Goal: Transaction & Acquisition: Download file/media

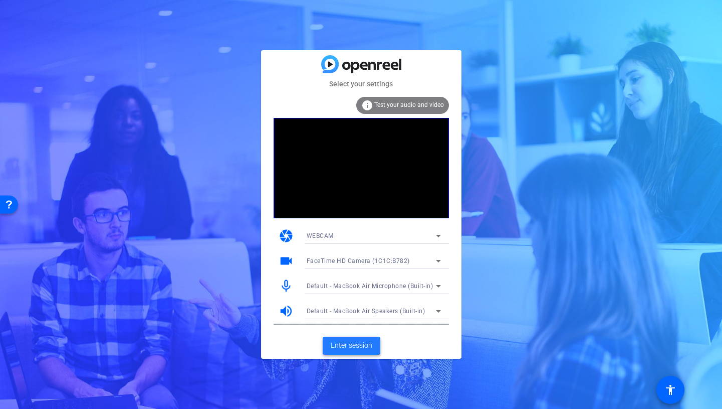
click at [356, 348] on span "Enter session" at bounding box center [352, 345] width 42 height 11
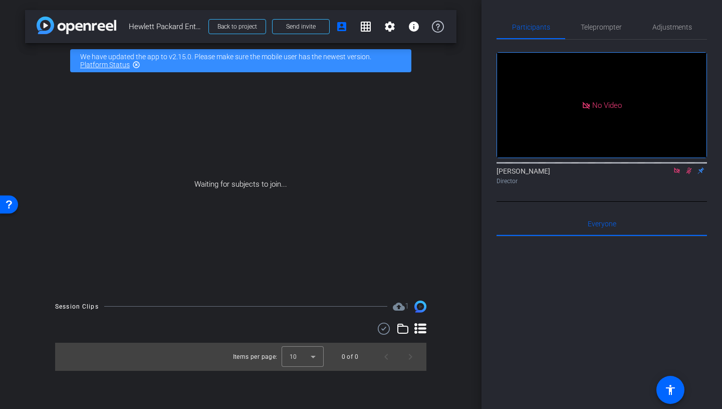
click at [679, 174] on icon at bounding box center [677, 170] width 8 height 7
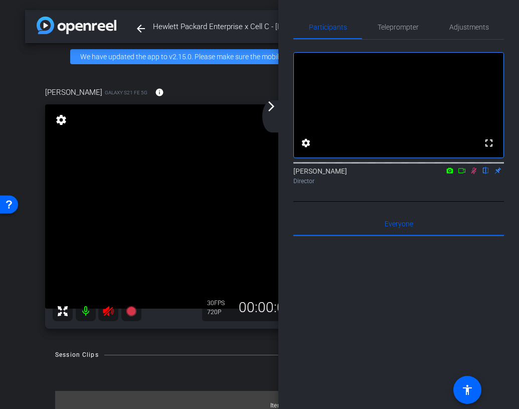
click at [475, 174] on icon at bounding box center [474, 170] width 6 height 7
click at [276, 111] on mat-icon "arrow_forward_ios" at bounding box center [271, 106] width 12 height 12
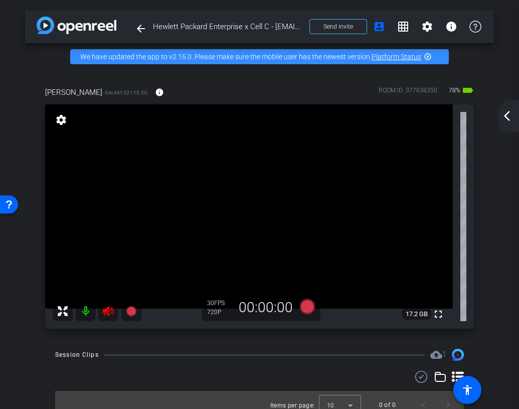
click at [109, 311] on icon at bounding box center [108, 311] width 12 height 12
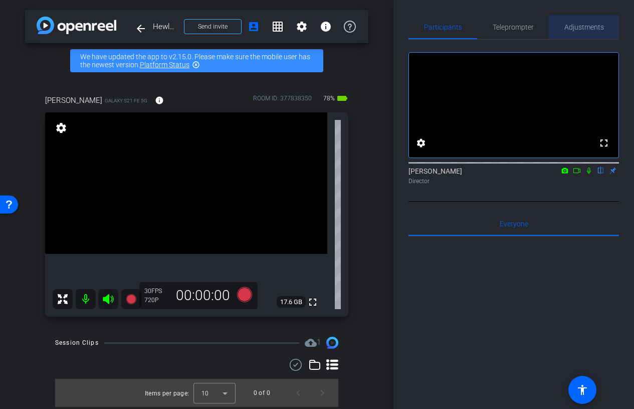
click at [571, 29] on span "Adjustments" at bounding box center [584, 27] width 40 height 7
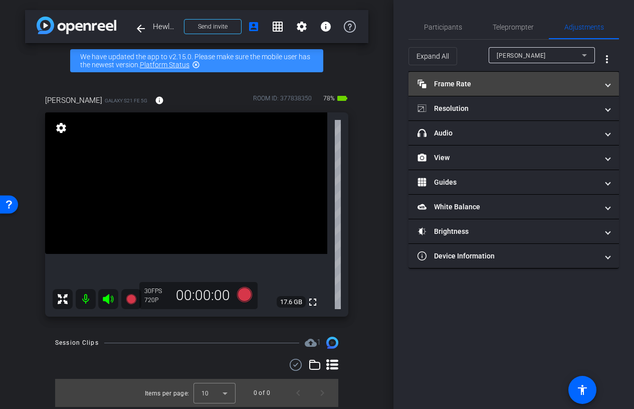
click at [527, 87] on mat-panel-title "Frame Rate Frame Rate" at bounding box center [508, 84] width 180 height 11
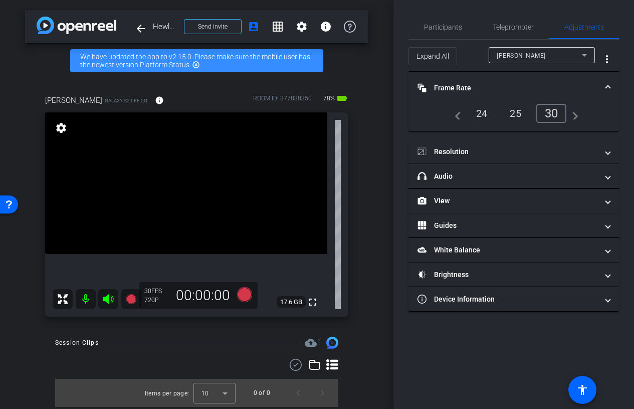
click at [473, 114] on div "24" at bounding box center [482, 113] width 27 height 17
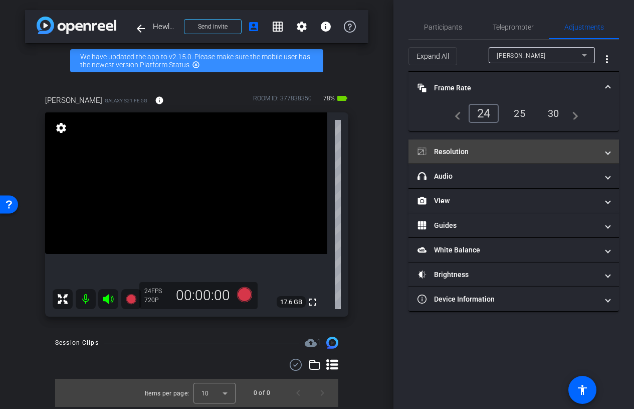
click at [515, 142] on mat-expansion-panel-header "Resolution" at bounding box center [514, 151] width 211 height 24
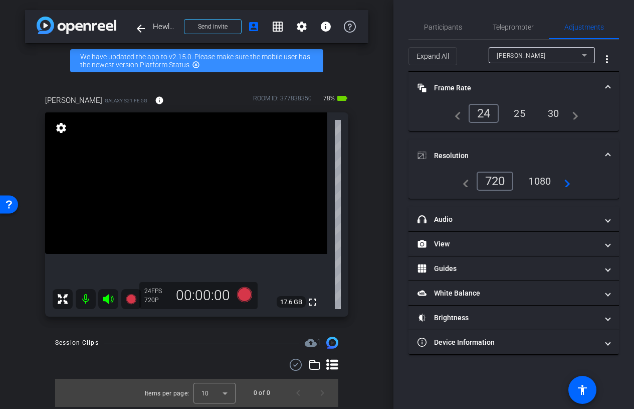
click at [533, 181] on div "1080" at bounding box center [540, 180] width 38 height 17
click at [517, 143] on mat-expansion-panel-header "Resolution" at bounding box center [514, 155] width 211 height 32
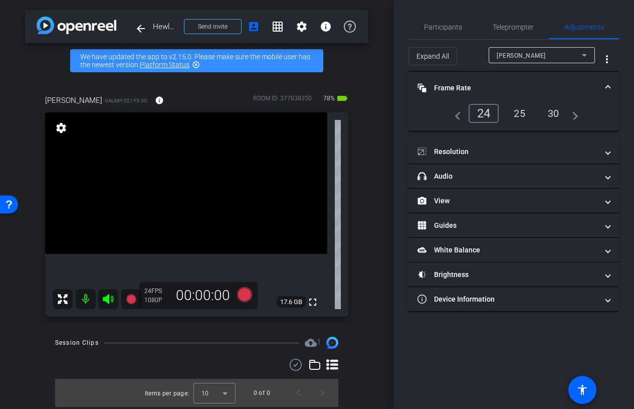
click at [491, 86] on mat-panel-title "Frame Rate Frame Rate" at bounding box center [508, 88] width 180 height 11
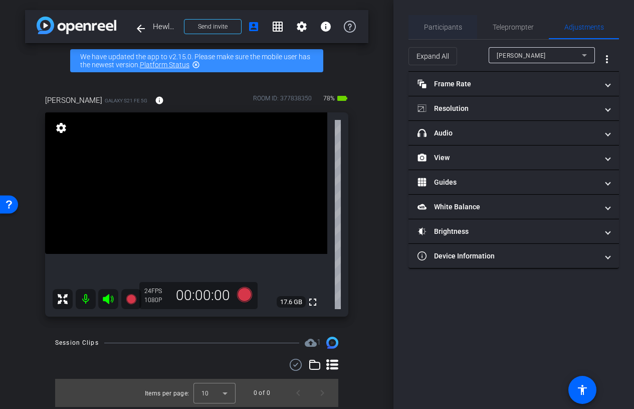
click at [446, 32] on span "Participants" at bounding box center [443, 27] width 38 height 24
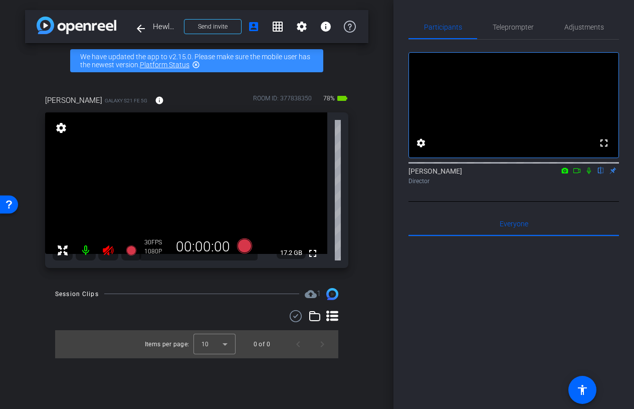
click at [111, 249] on icon at bounding box center [108, 250] width 11 height 10
click at [568, 34] on span "Adjustments" at bounding box center [584, 27] width 40 height 24
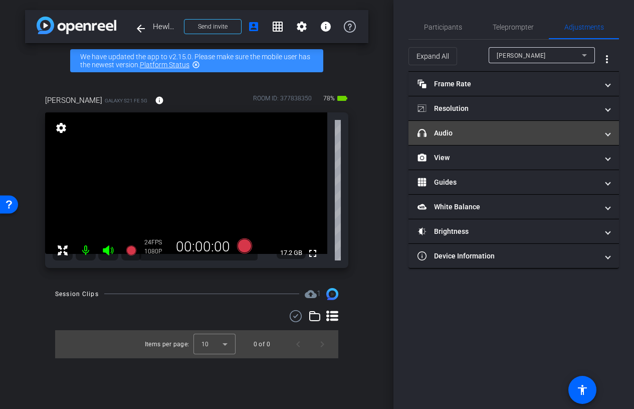
click at [548, 136] on mat-panel-title "headphone icon Audio" at bounding box center [508, 133] width 180 height 11
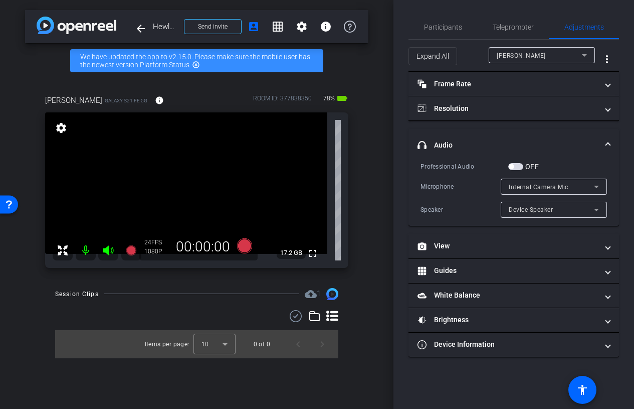
click at [519, 165] on span "button" at bounding box center [515, 166] width 15 height 7
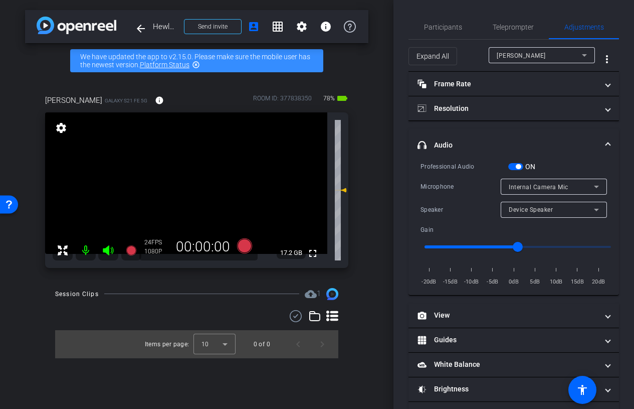
click at [518, 165] on span "button" at bounding box center [518, 166] width 5 height 5
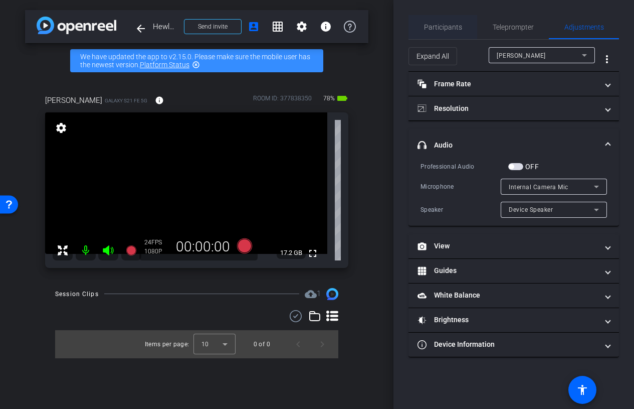
click at [442, 30] on span "Participants" at bounding box center [443, 27] width 38 height 7
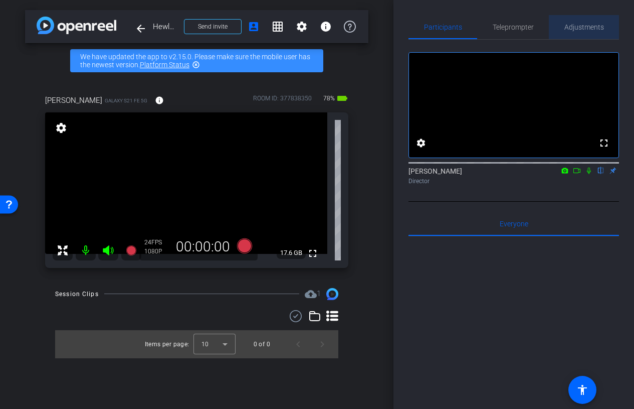
click at [576, 28] on span "Adjustments" at bounding box center [584, 27] width 40 height 7
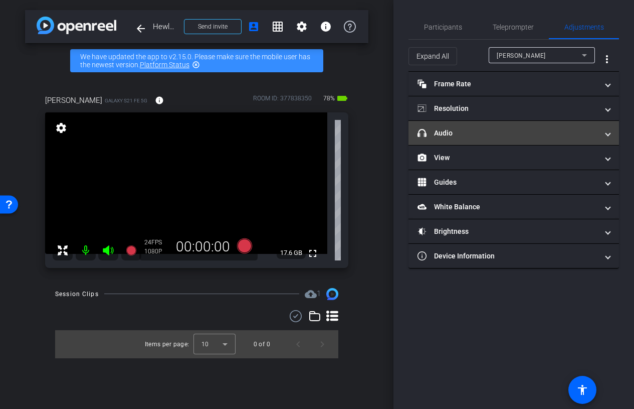
click at [501, 138] on mat-expansion-panel-header "headphone icon Audio" at bounding box center [514, 133] width 211 height 24
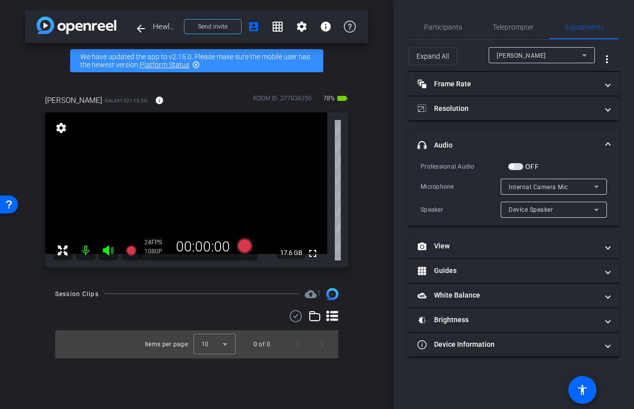
click at [519, 167] on span "button" at bounding box center [515, 166] width 15 height 7
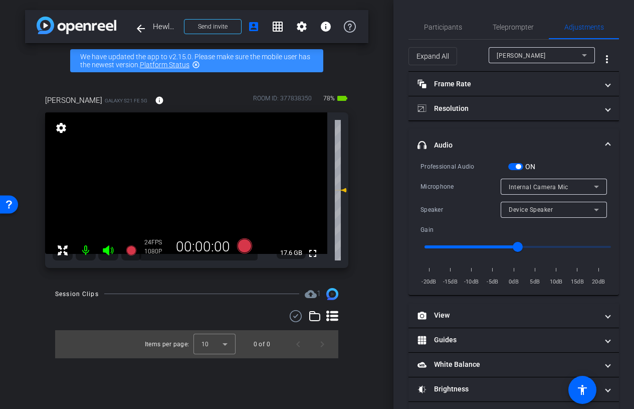
click at [600, 136] on mat-expansion-panel-header "headphone icon Audio" at bounding box center [514, 145] width 211 height 32
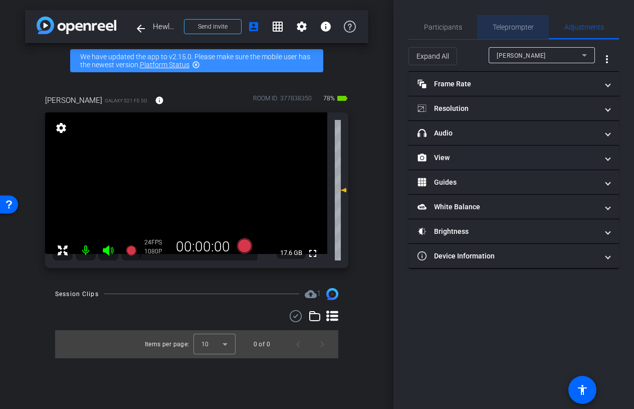
click at [521, 37] on span "Teleprompter" at bounding box center [513, 27] width 41 height 24
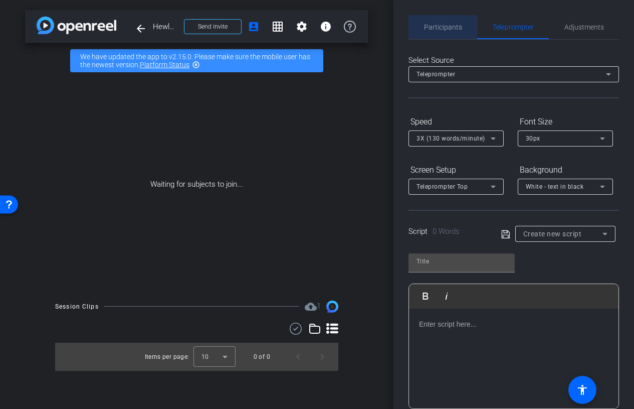
click at [449, 36] on span "Participants" at bounding box center [443, 27] width 38 height 24
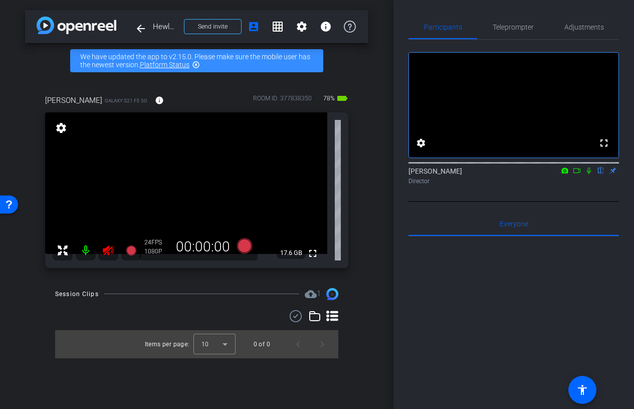
click at [101, 251] on mat-icon at bounding box center [108, 250] width 20 height 20
click at [571, 31] on span "Adjustments" at bounding box center [584, 27] width 40 height 7
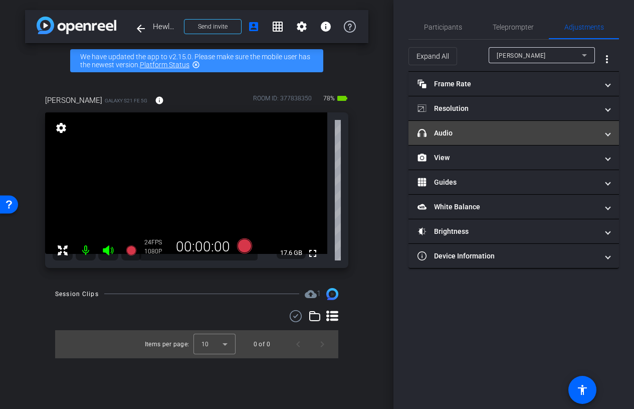
click at [508, 136] on mat-panel-title "headphone icon Audio" at bounding box center [508, 133] width 180 height 11
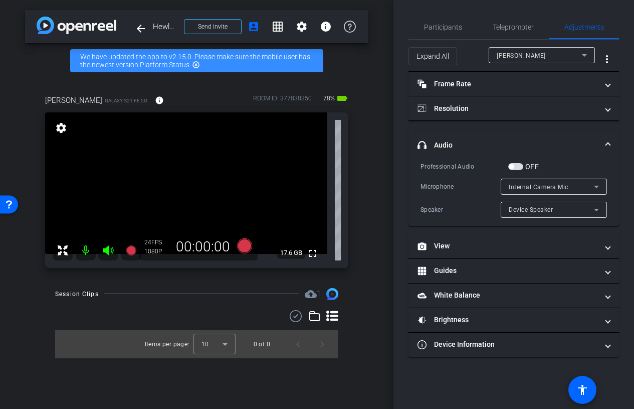
click at [514, 165] on span "button" at bounding box center [515, 166] width 15 height 7
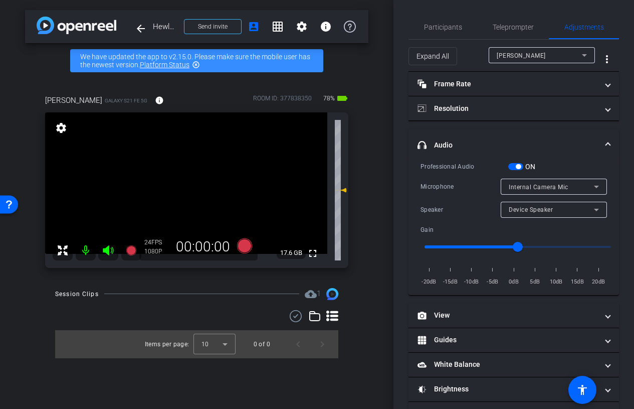
click at [557, 139] on mat-expansion-panel-header "headphone icon Audio" at bounding box center [514, 145] width 211 height 32
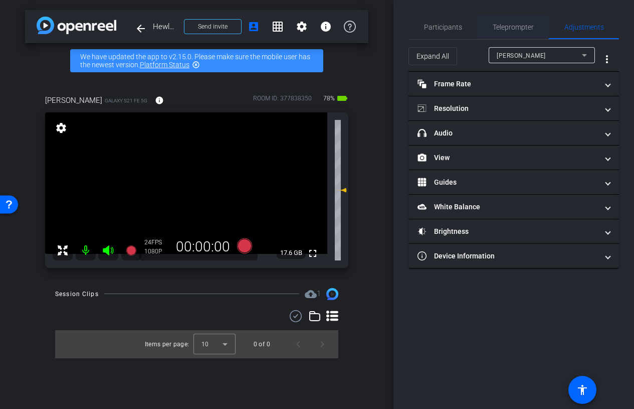
click at [511, 32] on span "Teleprompter" at bounding box center [513, 27] width 41 height 24
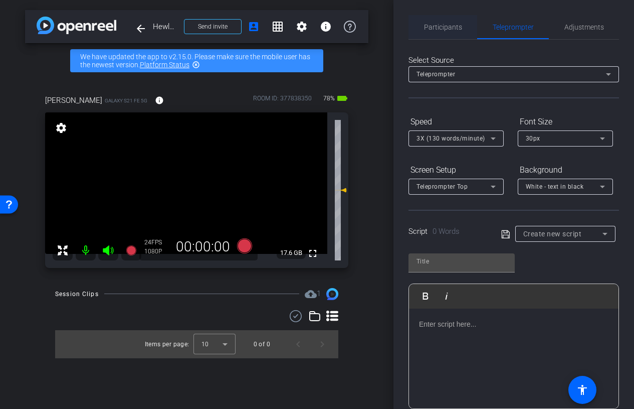
click at [444, 27] on span "Participants" at bounding box center [443, 27] width 38 height 7
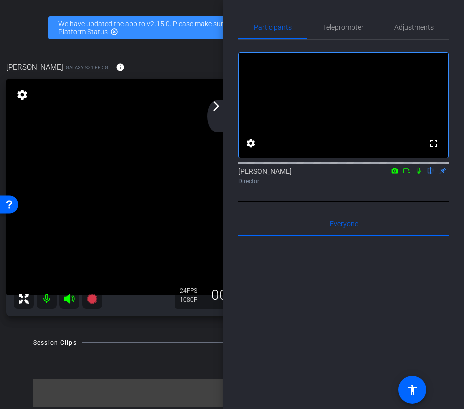
click at [213, 110] on mat-icon "arrow_forward_ios" at bounding box center [216, 106] width 12 height 12
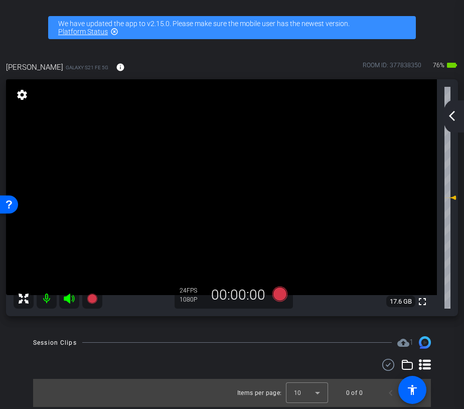
click at [455, 119] on mat-icon "arrow_back_ios_new" at bounding box center [452, 116] width 12 height 12
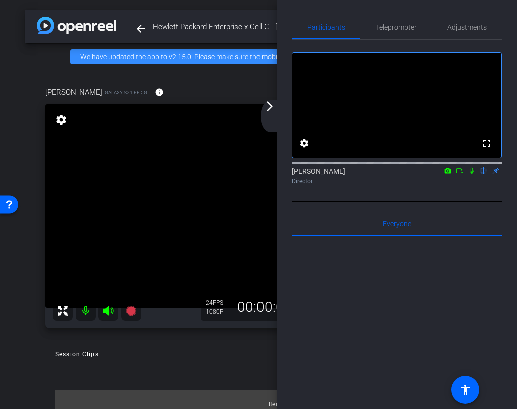
click at [273, 107] on mat-icon "arrow_forward_ios" at bounding box center [270, 106] width 12 height 12
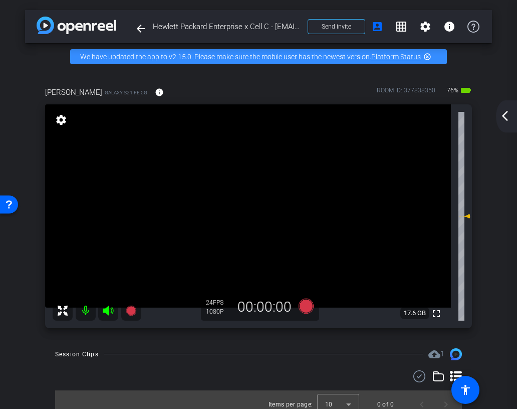
click at [506, 104] on div "arrow_back_ios_new arrow_forward_ios" at bounding box center [506, 116] width 21 height 32
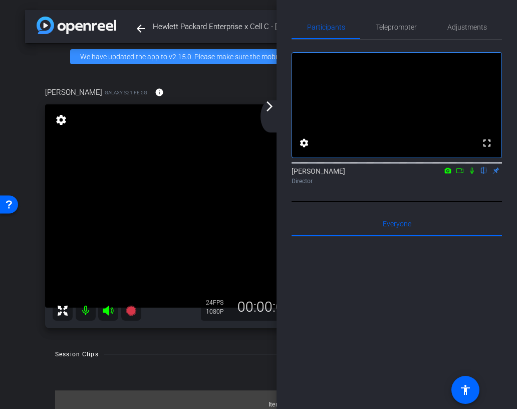
click at [275, 111] on mat-icon "arrow_forward_ios" at bounding box center [270, 106] width 12 height 12
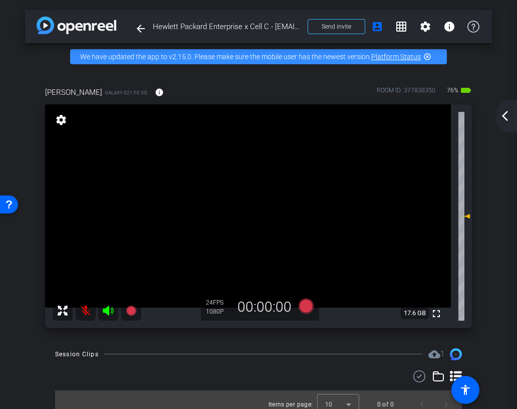
click at [504, 125] on div "arrow_back_ios_new arrow_forward_ios" at bounding box center [506, 116] width 21 height 32
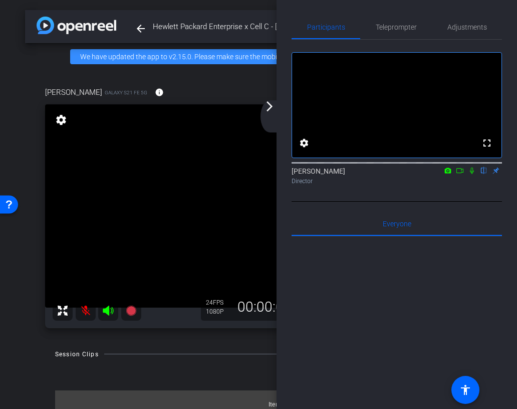
click at [462, 174] on icon at bounding box center [460, 170] width 8 height 7
click at [482, 174] on icon at bounding box center [484, 170] width 8 height 7
click at [474, 174] on icon at bounding box center [472, 170] width 8 height 7
click at [474, 174] on icon at bounding box center [473, 170] width 6 height 7
click at [276, 109] on div "arrow_back_ios_new arrow_forward_ios" at bounding box center [271, 116] width 21 height 32
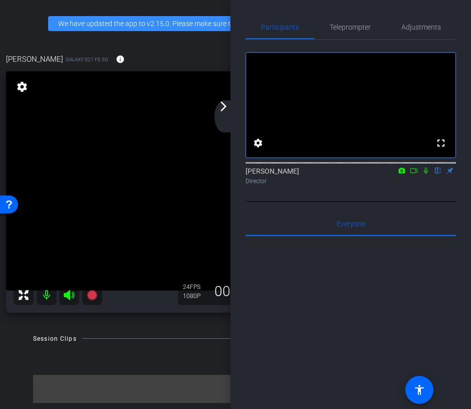
click at [227, 117] on div "arrow_back_ios_new arrow_forward_ios" at bounding box center [225, 116] width 21 height 32
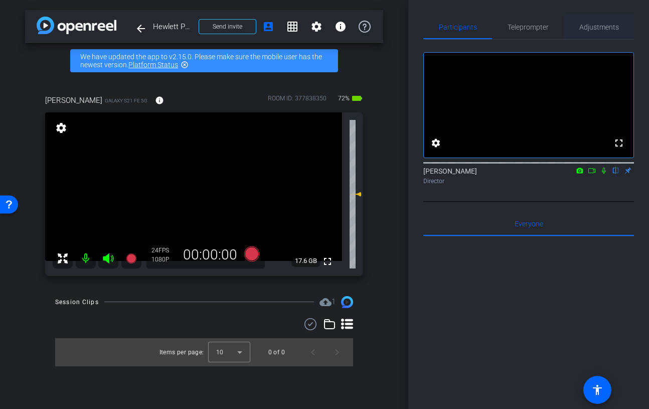
click at [584, 21] on span "Adjustments" at bounding box center [599, 27] width 40 height 24
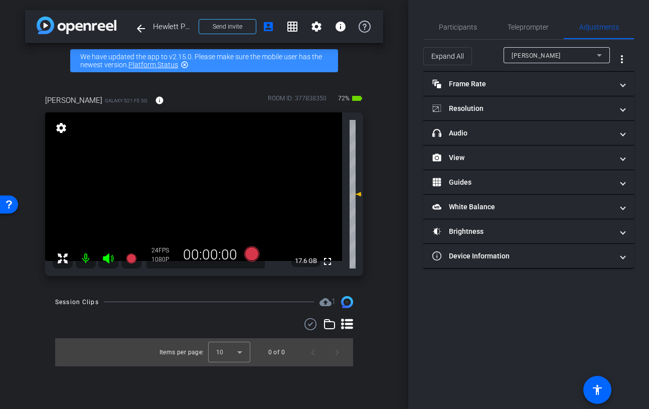
click at [388, 121] on div "arrow_back Hewlett Packard Enterprise x Cell C - atshifularo@cellc.co.za Back t…" at bounding box center [204, 204] width 408 height 409
click at [463, 29] on span "Participants" at bounding box center [458, 27] width 38 height 7
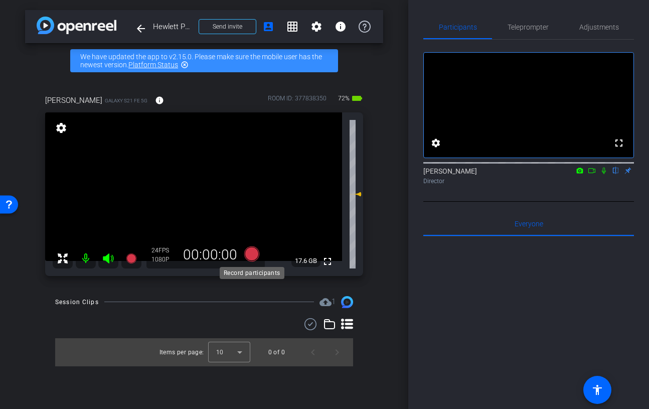
click at [253, 258] on icon at bounding box center [251, 253] width 15 height 15
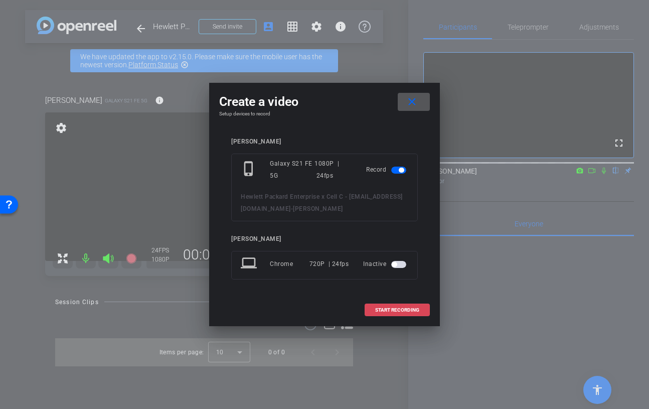
click at [391, 314] on span at bounding box center [397, 310] width 64 height 24
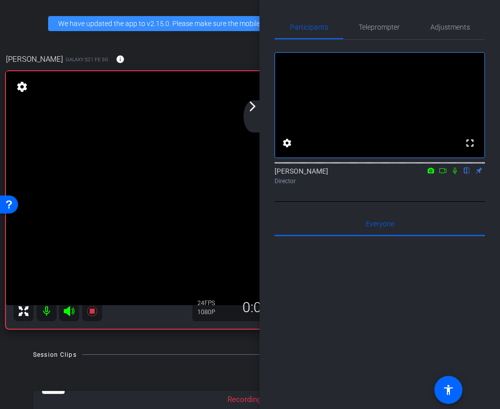
click at [251, 111] on mat-icon "arrow_forward_ios" at bounding box center [253, 106] width 12 height 12
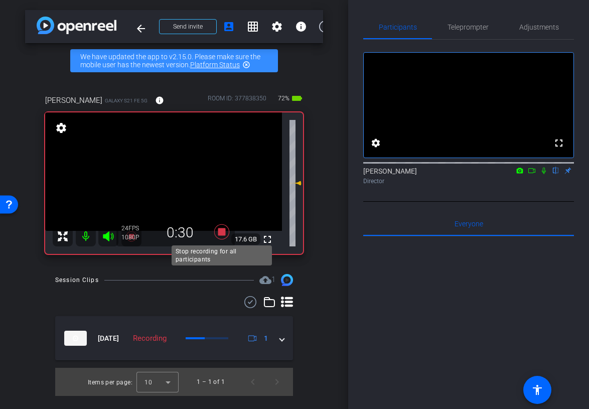
click at [222, 230] on icon at bounding box center [221, 231] width 15 height 15
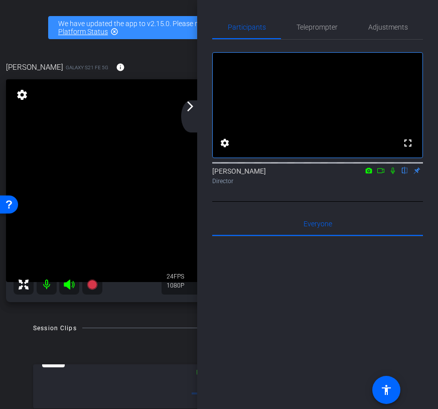
click at [382, 174] on icon at bounding box center [380, 170] width 8 height 7
click at [404, 174] on icon at bounding box center [405, 170] width 4 height 7
click at [195, 106] on mat-icon "arrow_forward_ios" at bounding box center [190, 106] width 12 height 12
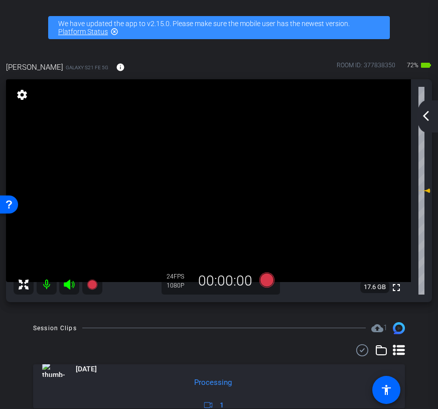
scroll to position [35, 0]
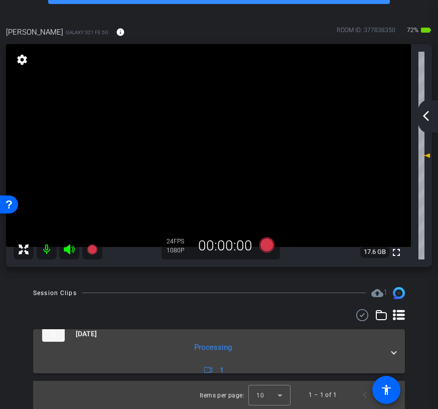
click at [392, 351] on span at bounding box center [394, 351] width 4 height 11
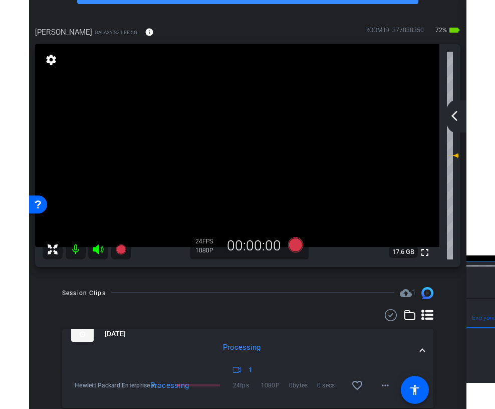
scroll to position [70, 0]
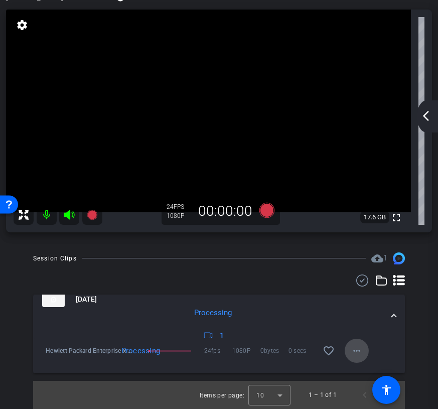
click at [357, 344] on mat-icon "more_horiz" at bounding box center [356, 350] width 12 height 12
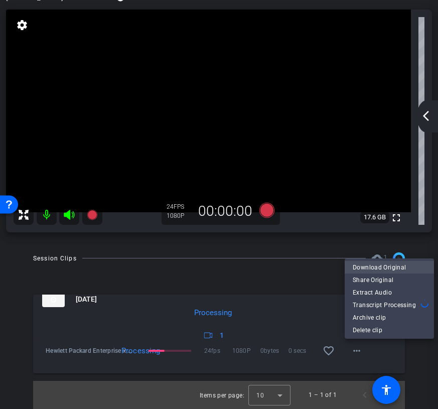
click at [365, 265] on span "Download Original" at bounding box center [388, 267] width 73 height 12
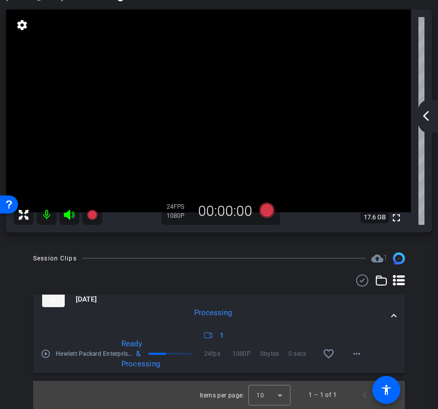
click at [428, 123] on div "arrow_back_ios_new arrow_forward_ios" at bounding box center [427, 116] width 21 height 32
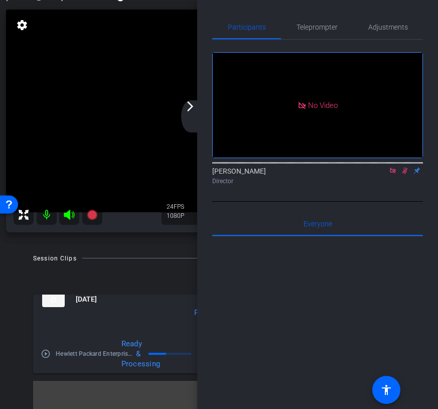
click at [404, 174] on icon at bounding box center [405, 170] width 8 height 7
click at [396, 174] on icon at bounding box center [393, 170] width 8 height 7
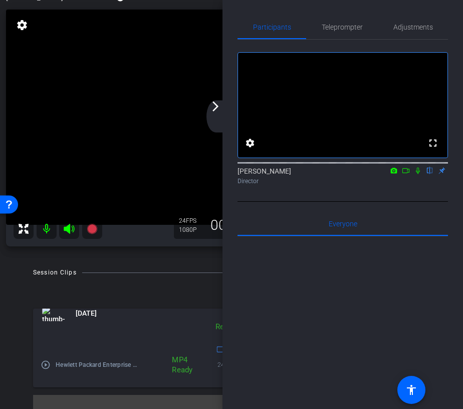
click at [218, 113] on div "arrow_back_ios_new arrow_forward_ios" at bounding box center [217, 116] width 21 height 32
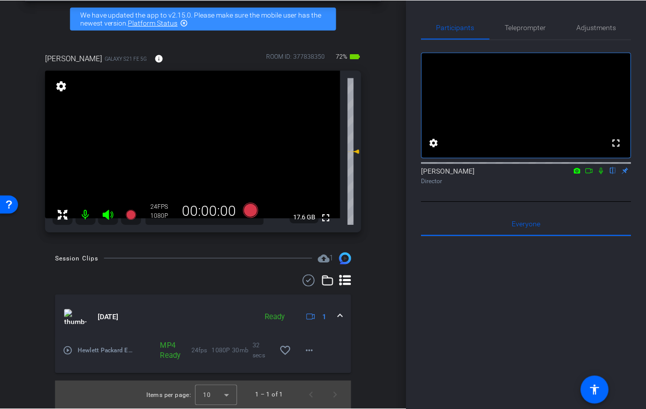
scroll to position [42, 0]
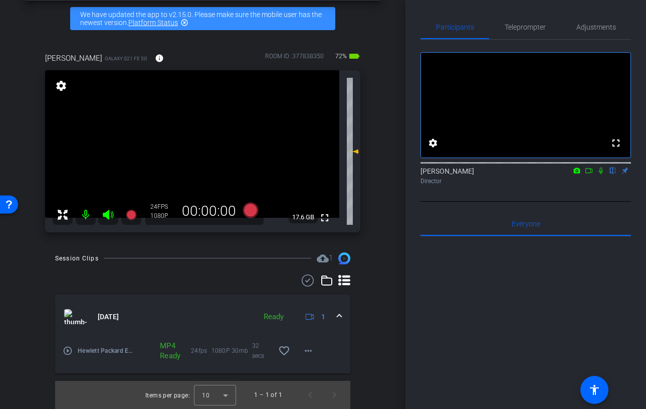
click at [590, 174] on icon at bounding box center [589, 170] width 8 height 7
click at [601, 173] on icon at bounding box center [601, 170] width 6 height 6
click at [588, 174] on icon at bounding box center [589, 170] width 8 height 7
click at [600, 174] on icon at bounding box center [601, 170] width 8 height 7
click at [254, 205] on icon at bounding box center [251, 210] width 24 height 18
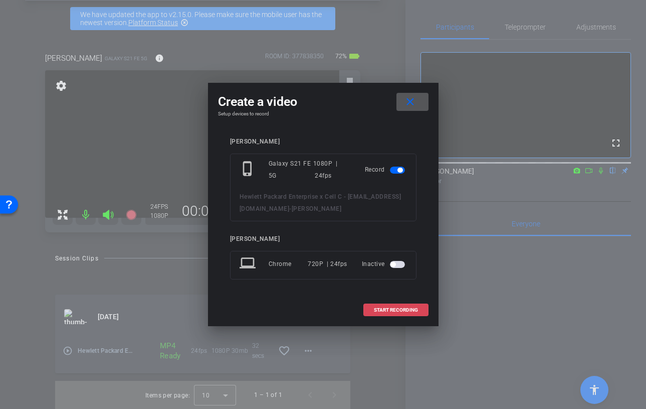
click at [373, 315] on span at bounding box center [396, 310] width 64 height 24
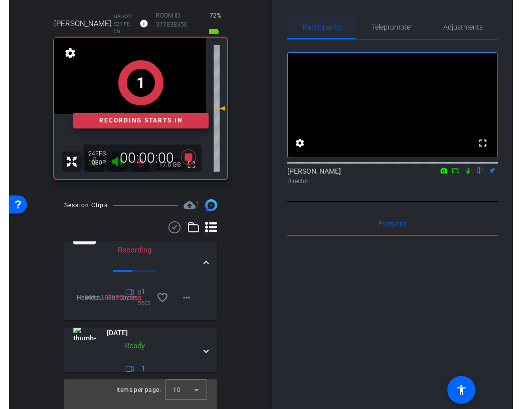
scroll to position [29, 0]
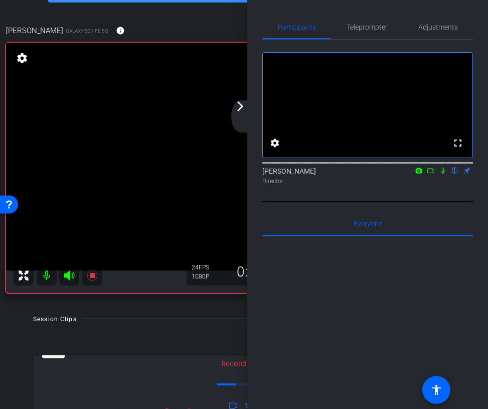
click at [237, 115] on div "arrow_back_ios_new arrow_forward_ios" at bounding box center [241, 116] width 21 height 32
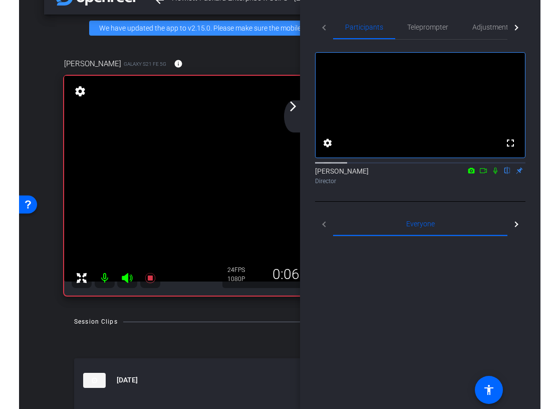
scroll to position [62, 0]
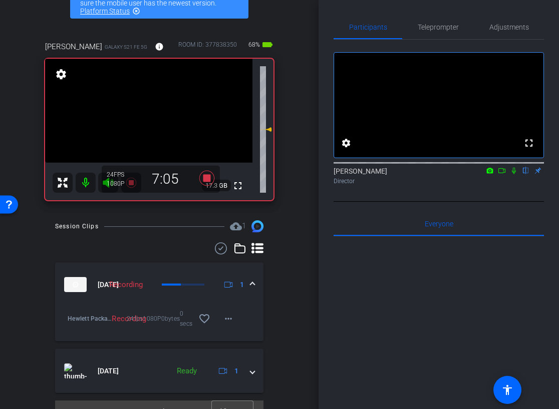
click at [516, 174] on icon at bounding box center [514, 170] width 8 height 7
click at [514, 174] on icon at bounding box center [514, 170] width 8 height 7
click at [515, 174] on icon at bounding box center [514, 170] width 4 height 7
click at [515, 174] on icon at bounding box center [515, 170] width 6 height 7
click at [513, 174] on icon at bounding box center [514, 170] width 4 height 7
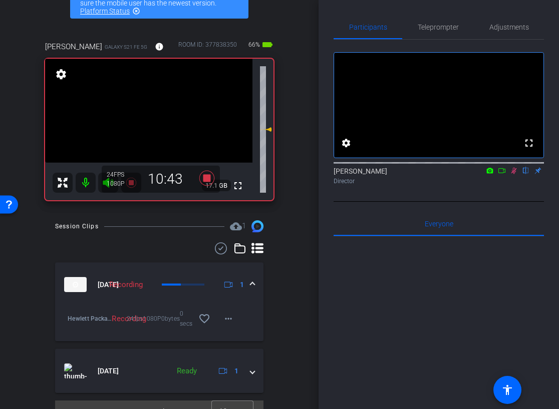
click at [514, 174] on icon at bounding box center [514, 170] width 8 height 7
click at [512, 174] on icon at bounding box center [514, 170] width 8 height 7
click at [510, 174] on icon at bounding box center [514, 170] width 8 height 7
click at [515, 174] on icon at bounding box center [514, 170] width 8 height 7
click at [516, 174] on icon at bounding box center [514, 170] width 8 height 7
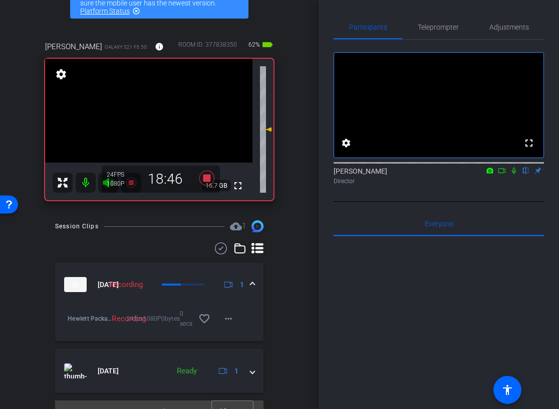
click at [514, 174] on icon at bounding box center [514, 170] width 8 height 7
click at [513, 174] on icon at bounding box center [514, 170] width 8 height 7
click at [515, 174] on icon at bounding box center [515, 170] width 6 height 7
click at [514, 174] on icon at bounding box center [514, 170] width 8 height 7
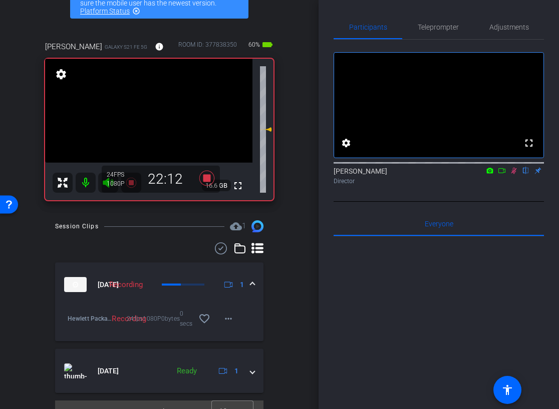
click at [514, 174] on icon at bounding box center [515, 170] width 6 height 7
click at [514, 174] on icon at bounding box center [514, 170] width 4 height 7
click at [515, 174] on icon at bounding box center [515, 170] width 6 height 7
click at [513, 174] on icon at bounding box center [514, 170] width 4 height 7
click at [516, 174] on icon at bounding box center [515, 170] width 6 height 7
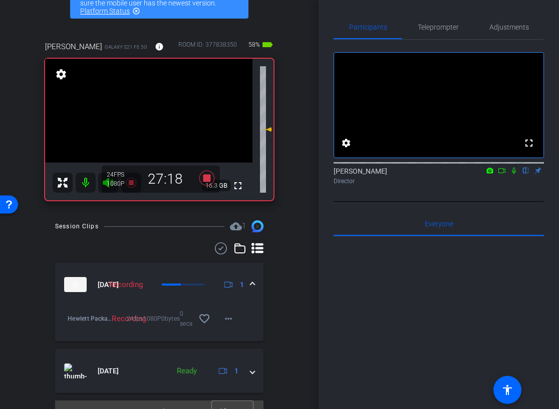
click at [513, 174] on icon at bounding box center [514, 170] width 4 height 7
click at [514, 174] on icon at bounding box center [515, 170] width 6 height 7
click at [206, 177] on icon at bounding box center [207, 177] width 15 height 15
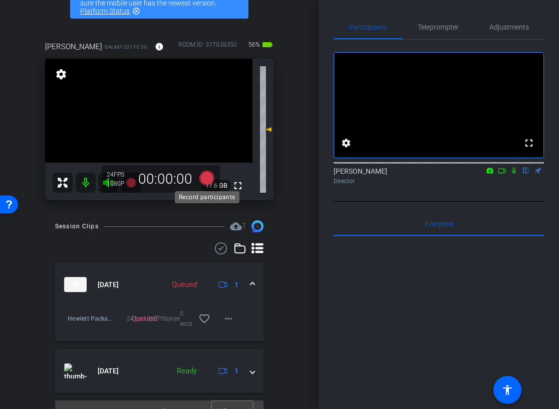
click at [210, 175] on icon at bounding box center [207, 177] width 15 height 15
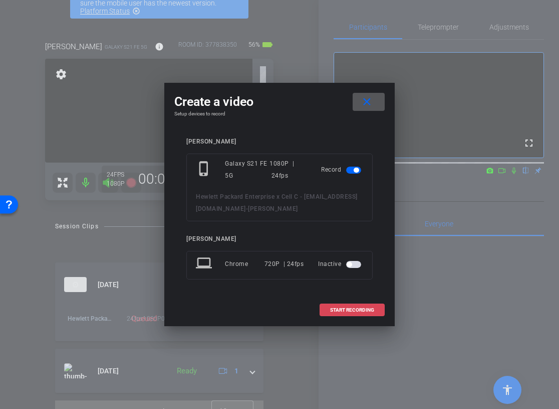
click at [339, 315] on span at bounding box center [352, 310] width 64 height 24
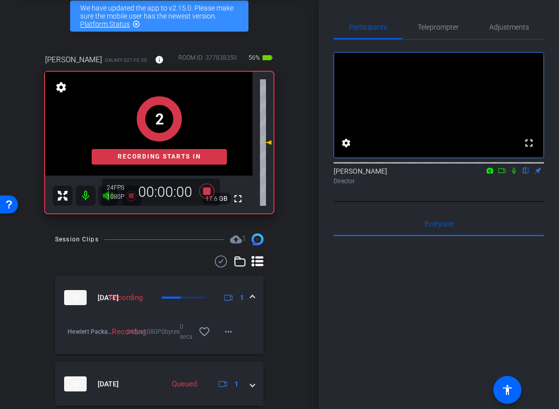
scroll to position [42, 0]
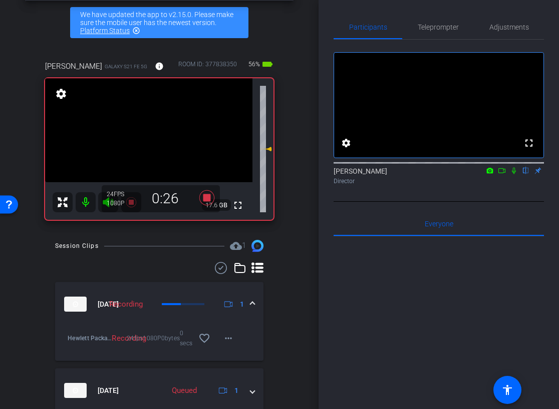
click at [513, 174] on icon at bounding box center [514, 170] width 4 height 7
click at [515, 174] on icon at bounding box center [514, 170] width 8 height 7
click at [514, 174] on icon at bounding box center [514, 170] width 4 height 7
click at [514, 174] on icon at bounding box center [515, 170] width 6 height 7
click at [513, 174] on icon at bounding box center [514, 170] width 8 height 7
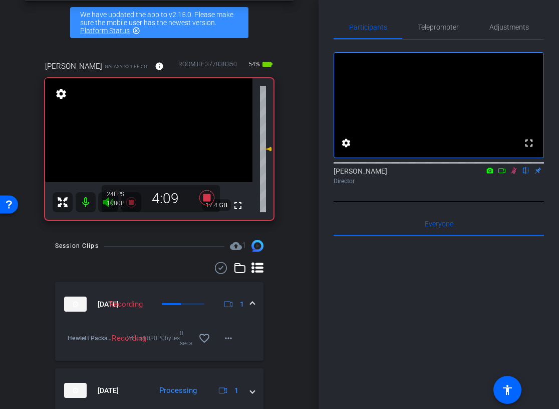
click at [512, 174] on icon at bounding box center [514, 170] width 8 height 7
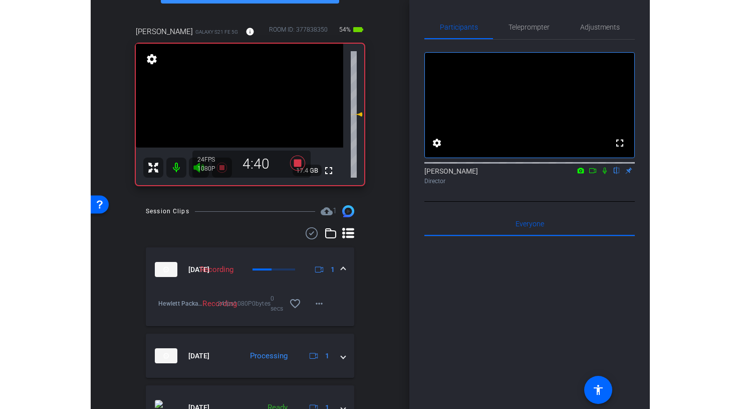
scroll to position [74, 0]
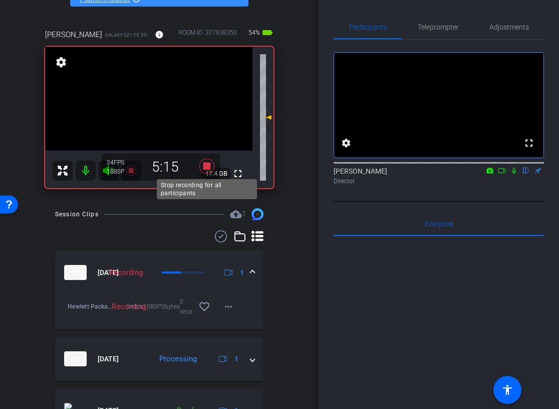
click at [211, 164] on icon at bounding box center [207, 166] width 24 height 18
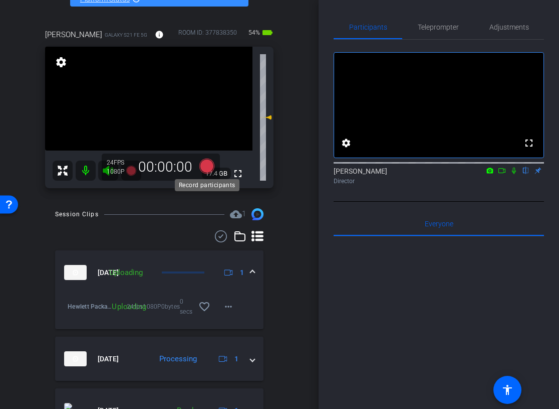
click at [210, 165] on icon at bounding box center [207, 165] width 15 height 15
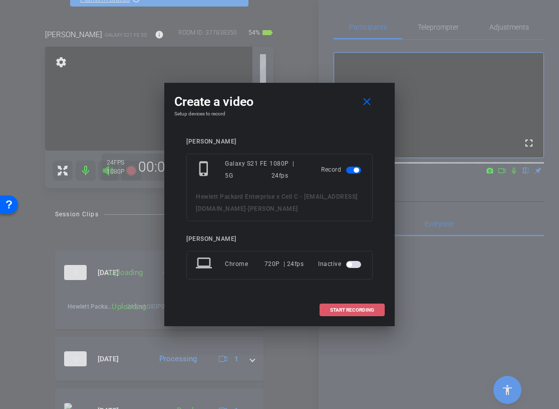
click at [336, 305] on span at bounding box center [352, 310] width 64 height 24
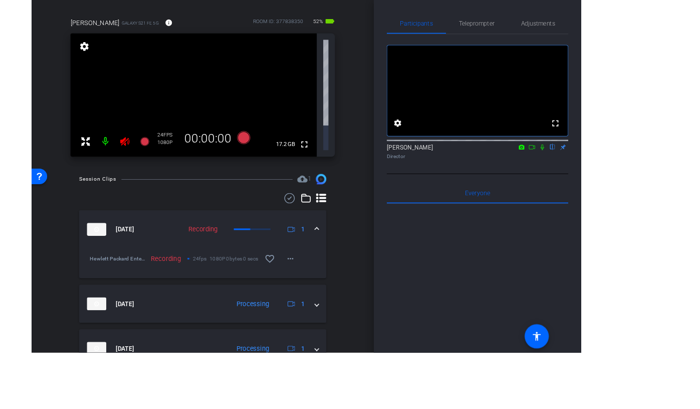
scroll to position [66, 0]
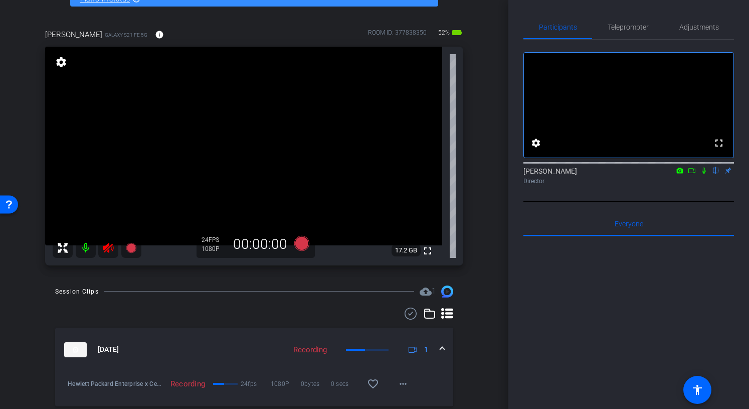
click at [103, 252] on icon at bounding box center [108, 248] width 12 height 12
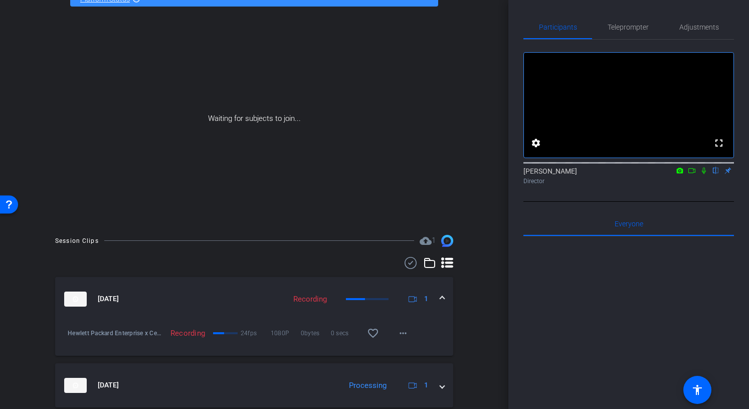
click at [634, 174] on icon at bounding box center [704, 170] width 4 height 7
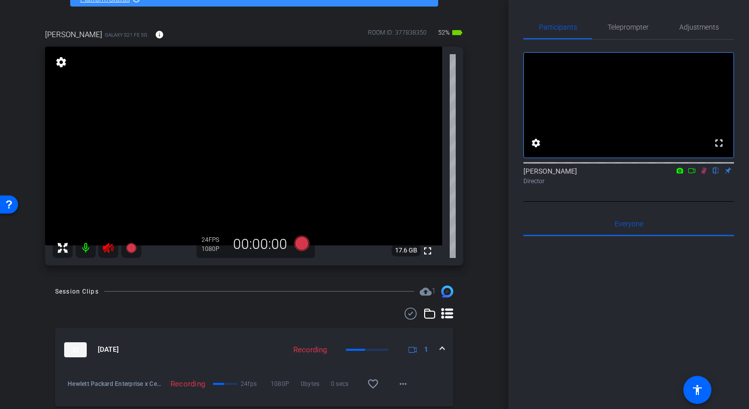
click at [634, 174] on icon at bounding box center [704, 170] width 6 height 7
click at [111, 250] on icon at bounding box center [108, 248] width 11 height 10
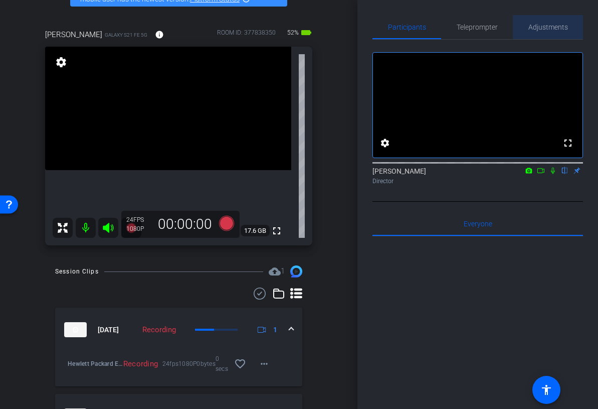
click at [561, 27] on span "Adjustments" at bounding box center [548, 27] width 40 height 7
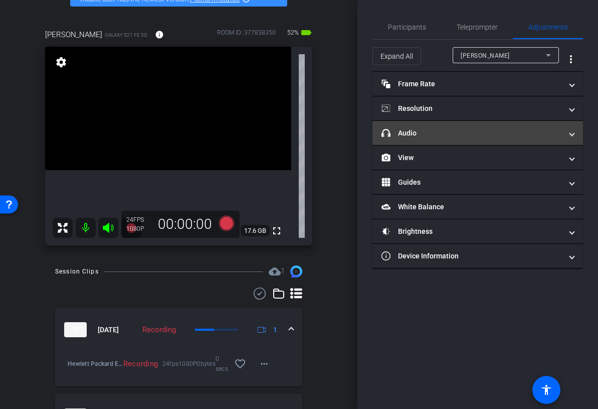
click at [493, 141] on mat-expansion-panel-header "headphone icon Audio" at bounding box center [477, 133] width 211 height 24
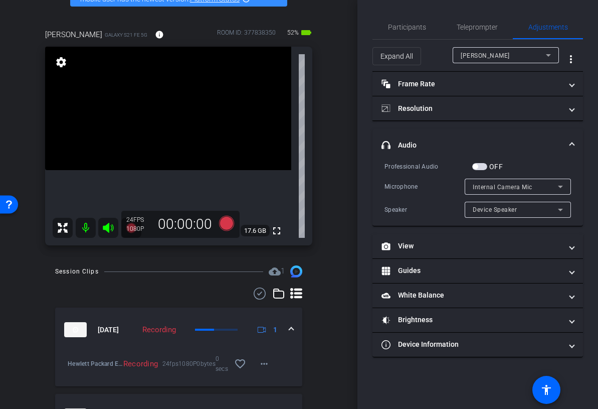
click at [483, 163] on span "button" at bounding box center [479, 166] width 15 height 7
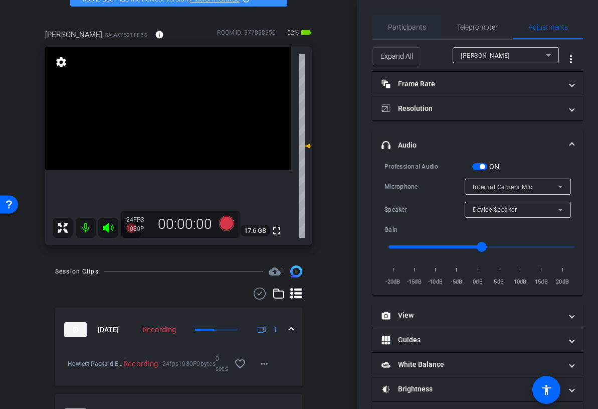
click at [406, 24] on span "Participants" at bounding box center [407, 27] width 38 height 7
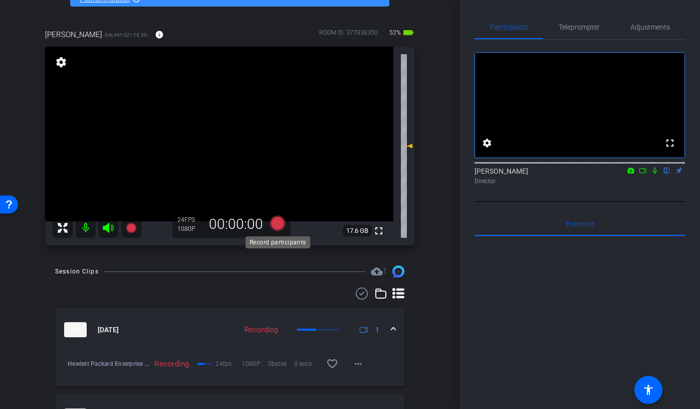
click at [275, 223] on icon at bounding box center [277, 223] width 15 height 15
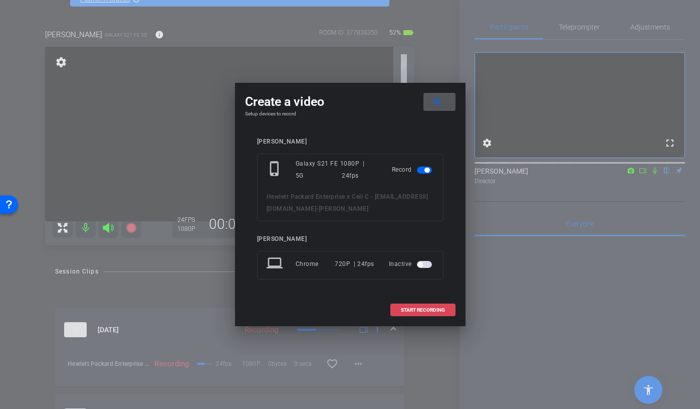
click at [404, 310] on span "START RECORDING" at bounding box center [423, 309] width 44 height 5
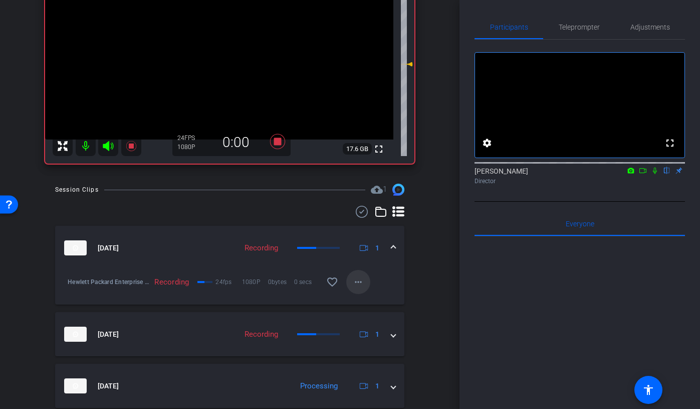
scroll to position [225, 0]
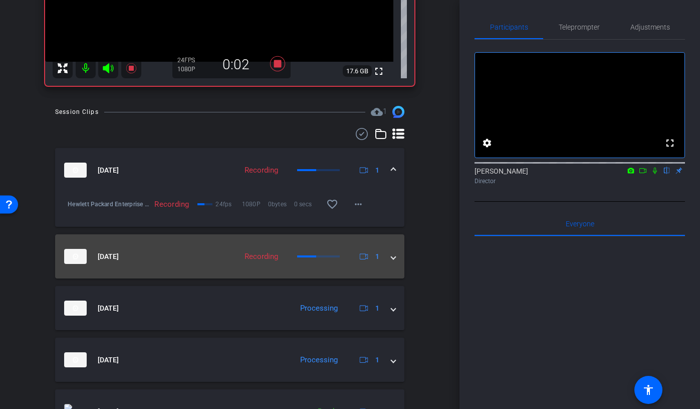
click at [395, 251] on span at bounding box center [394, 256] width 4 height 11
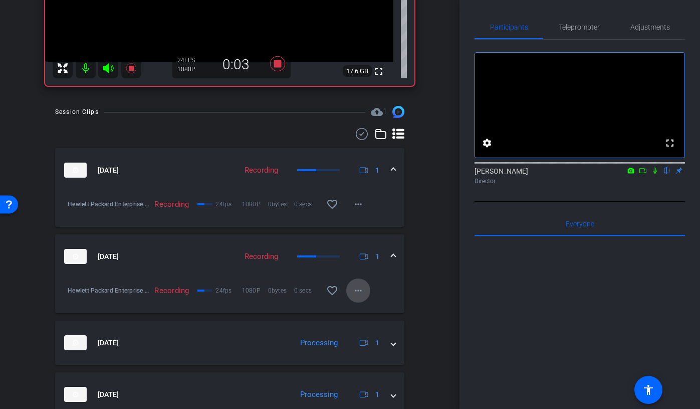
click at [351, 296] on span at bounding box center [358, 290] width 24 height 24
click at [363, 307] on span "Pause Upload" at bounding box center [374, 311] width 41 height 12
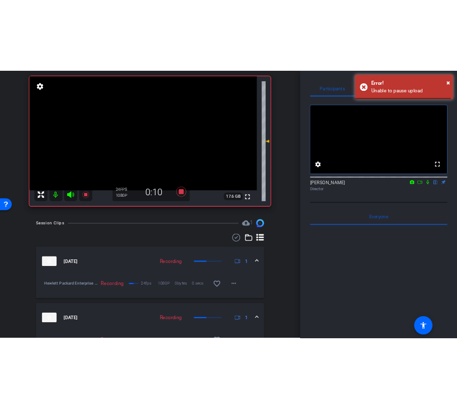
scroll to position [82, 0]
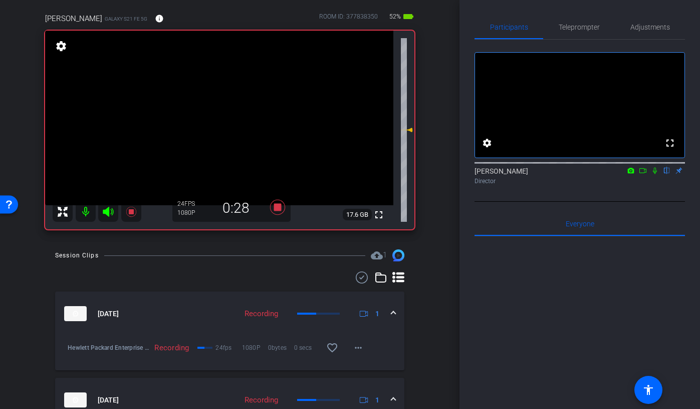
click at [634, 174] on icon at bounding box center [655, 170] width 8 height 7
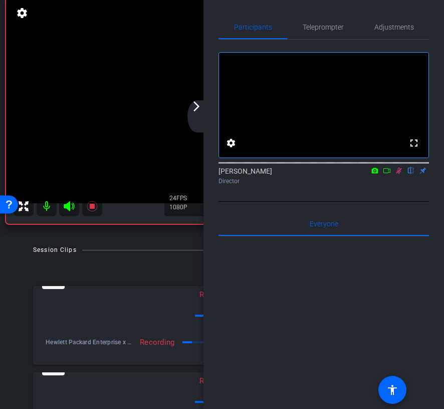
click at [402, 174] on icon at bounding box center [399, 170] width 8 height 7
click at [197, 105] on mat-icon "arrow_forward_ios" at bounding box center [196, 106] width 12 height 12
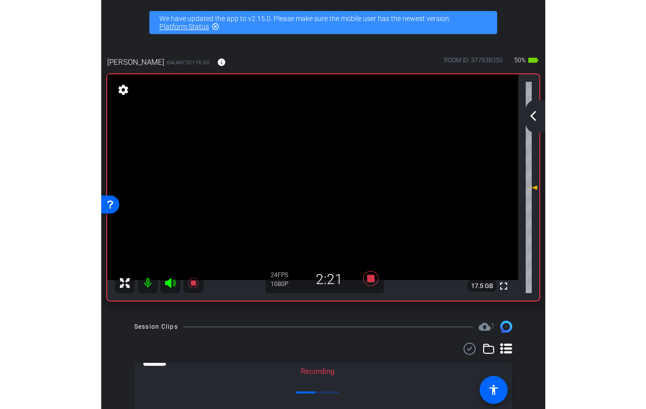
scroll to position [6, 0]
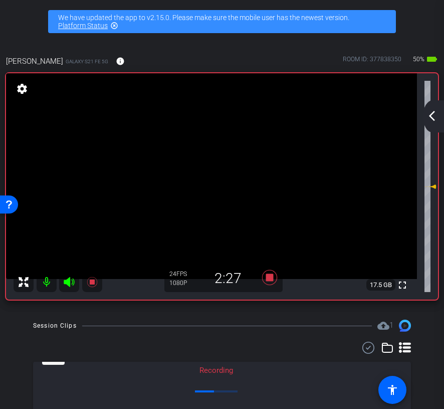
click at [437, 109] on div "arrow_back_ios_new arrow_forward_ios" at bounding box center [433, 116] width 21 height 32
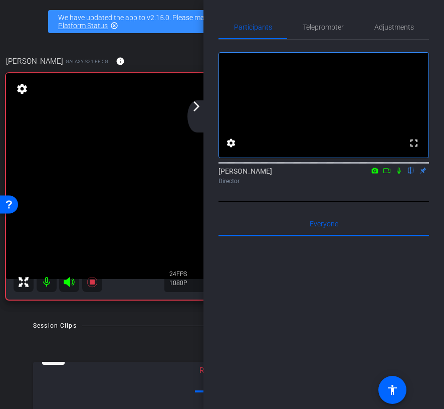
click at [401, 174] on icon at bounding box center [399, 170] width 8 height 7
click at [399, 174] on icon at bounding box center [399, 170] width 8 height 7
click at [194, 119] on div "arrow_back_ios_new arrow_forward_ios" at bounding box center [197, 116] width 21 height 32
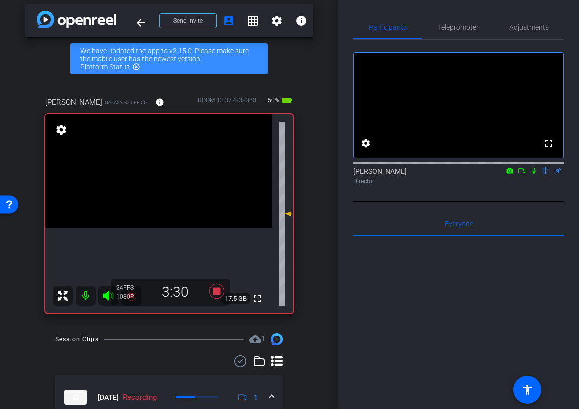
click at [534, 174] on icon at bounding box center [533, 170] width 4 height 7
click at [535, 174] on icon at bounding box center [533, 170] width 8 height 7
click at [215, 293] on icon at bounding box center [216, 290] width 15 height 15
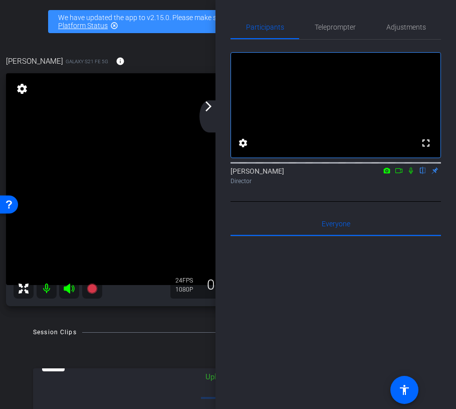
click at [210, 108] on mat-icon "arrow_forward_ios" at bounding box center [209, 106] width 12 height 12
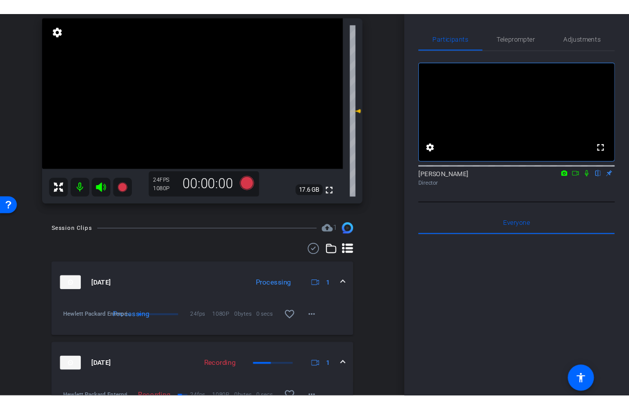
scroll to position [0, 0]
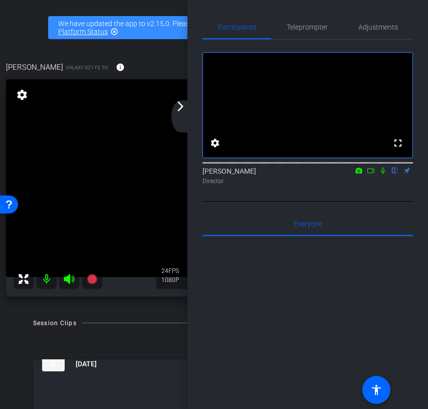
click at [181, 110] on mat-icon "arrow_forward_ios" at bounding box center [180, 106] width 12 height 12
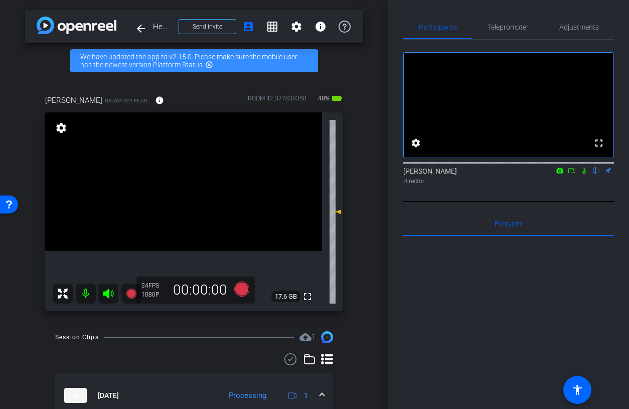
click at [573, 174] on icon at bounding box center [571, 170] width 8 height 7
click at [595, 174] on icon at bounding box center [596, 170] width 8 height 7
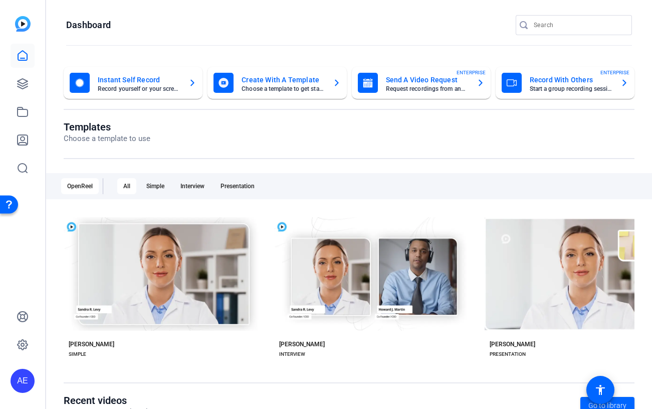
click at [414, 29] on input "Search" at bounding box center [579, 25] width 90 height 12
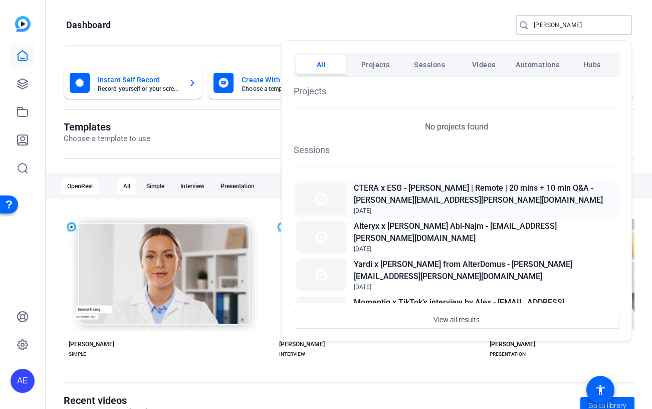
type input "alex"
click at [414, 196] on h2 "CTERA x ESG - Alex Arcilla | Remote | 20 mins + 10 min Q&A - alex.arcilla@infor…" at bounding box center [485, 194] width 263 height 24
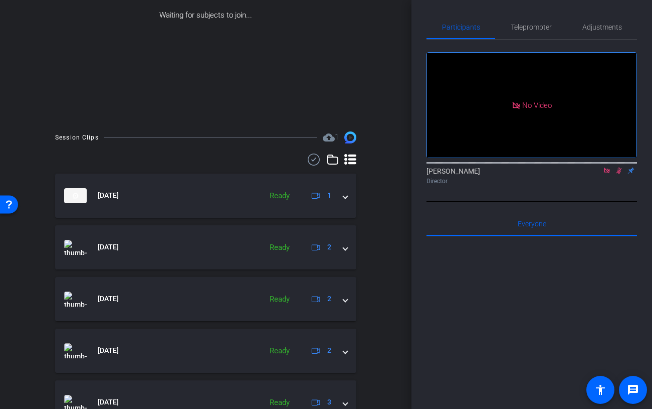
scroll to position [220, 0]
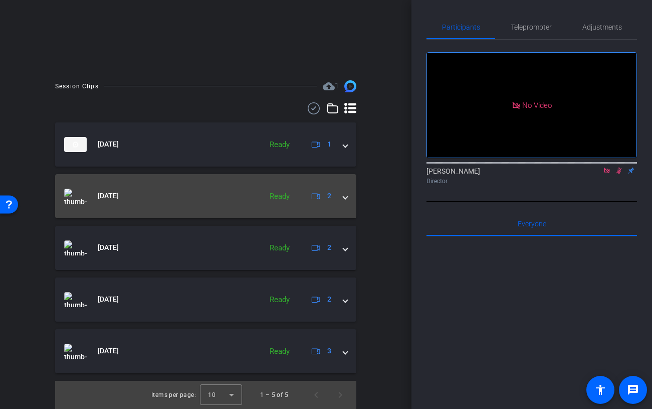
click at [349, 197] on mat-expansion-panel-header "Aug 7, 2025 Ready 2" at bounding box center [205, 196] width 301 height 44
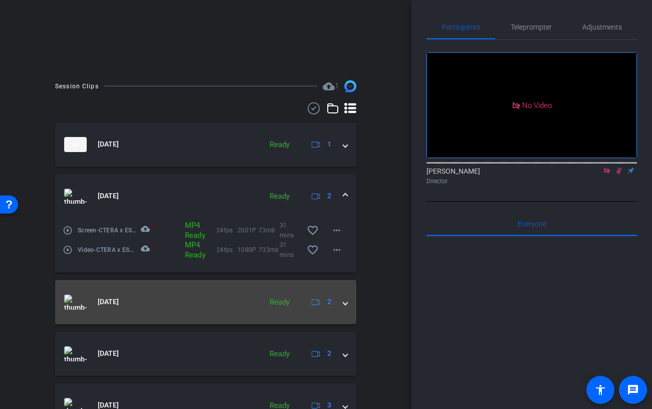
click at [342, 301] on div "Aug 7, 2025 Ready 2" at bounding box center [203, 301] width 279 height 15
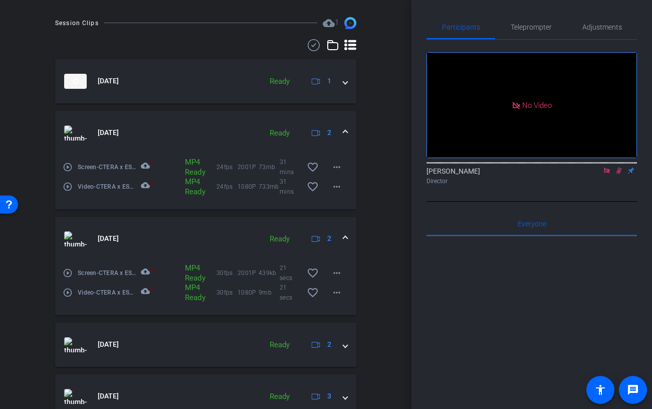
scroll to position [288, 0]
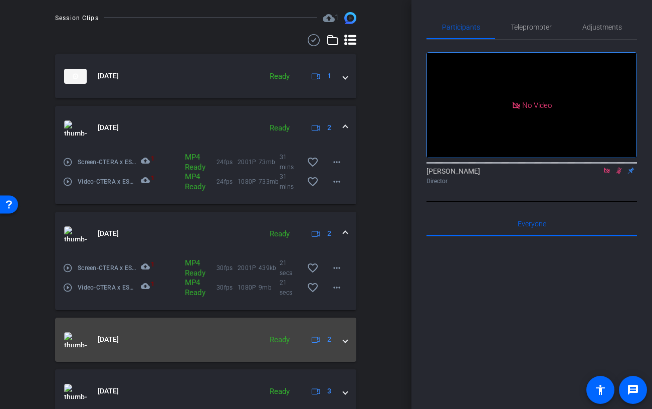
click at [340, 336] on div "Aug 7, 2025 Ready 2" at bounding box center [203, 339] width 279 height 15
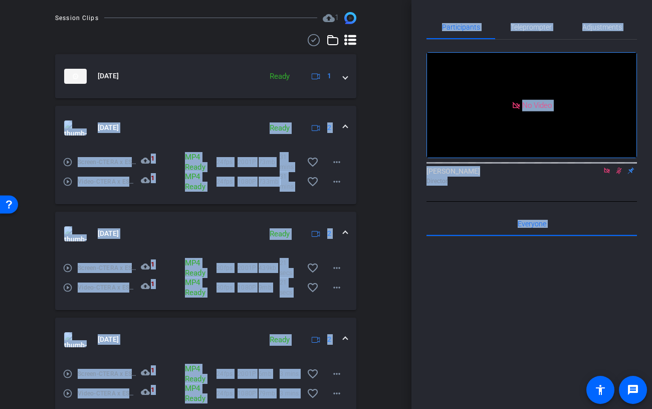
drag, startPoint x: 124, startPoint y: 167, endPoint x: 61, endPoint y: 129, distance: 73.8
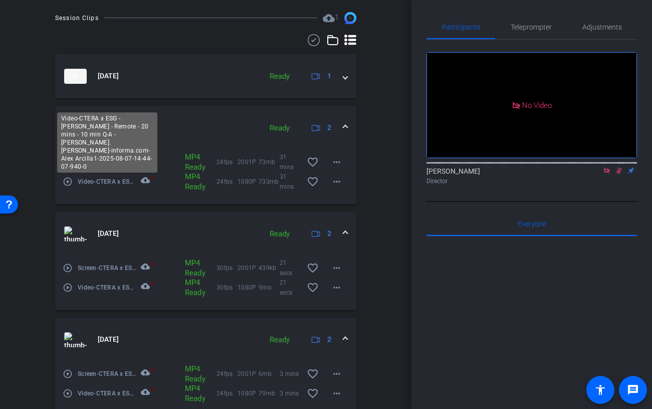
click at [117, 178] on span "Video-CTERA x ESG - Alex Arcilla - Remote - 20 mins - 10 min Q-A - alex.arcilla…" at bounding box center [107, 181] width 59 height 10
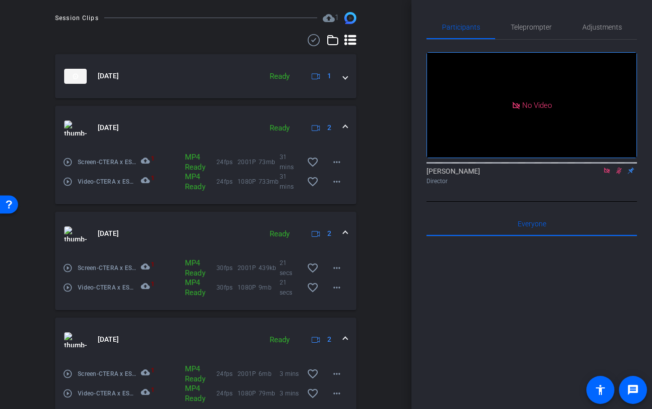
click at [126, 181] on span "Video-CTERA x ESG - Alex Arcilla - Remote - 20 mins - 10 min Q-A - alex.arcilla…" at bounding box center [107, 181] width 59 height 10
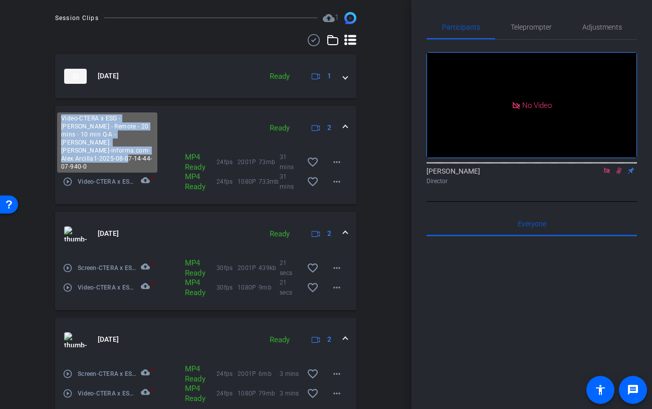
drag, startPoint x: 124, startPoint y: 168, endPoint x: 61, endPoint y: 134, distance: 71.8
click at [61, 134] on div "Video-CTERA x ESG - Alex Arcilla - Remote - 20 mins - 10 min Q-A - alex.arcilla…" at bounding box center [107, 142] width 100 height 60
copy div "Video-CTERA x ESG - Alex Arcilla - Remote - 20 mins - 10 min Q-A - alex.arcilla…"
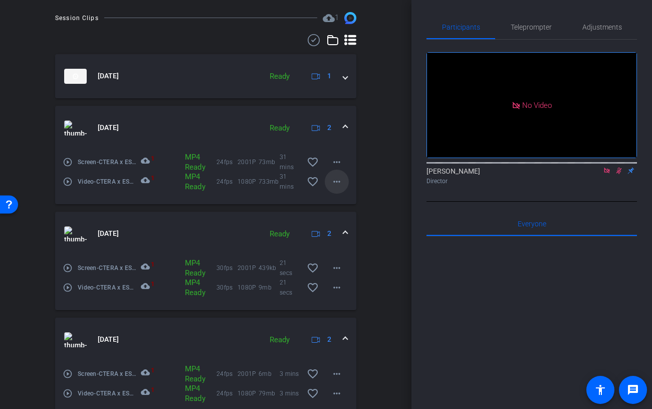
click at [339, 175] on mat-icon "more_horiz" at bounding box center [337, 181] width 12 height 12
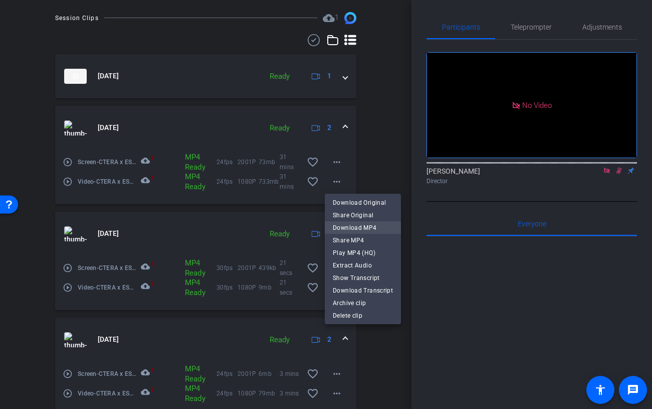
click at [362, 228] on span "Download MP4" at bounding box center [363, 228] width 60 height 12
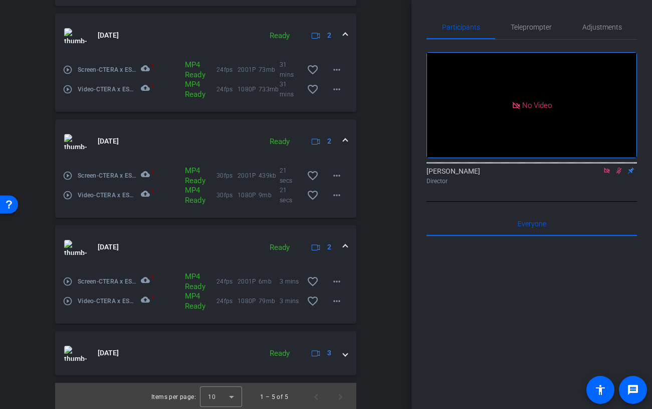
scroll to position [382, 0]
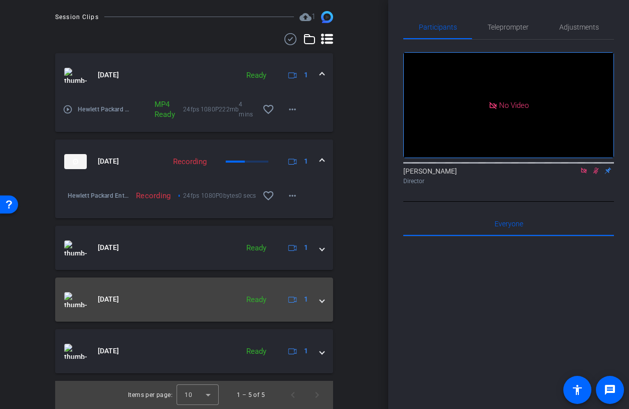
click at [319, 305] on div "Aug 11, 2025 Ready 1" at bounding box center [192, 299] width 256 height 15
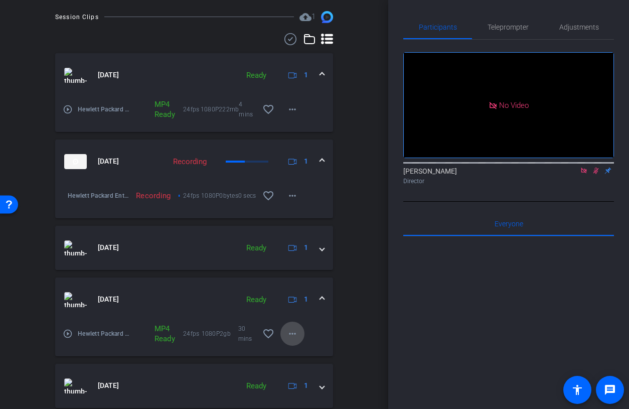
click at [290, 335] on mat-icon "more_horiz" at bounding box center [292, 333] width 12 height 12
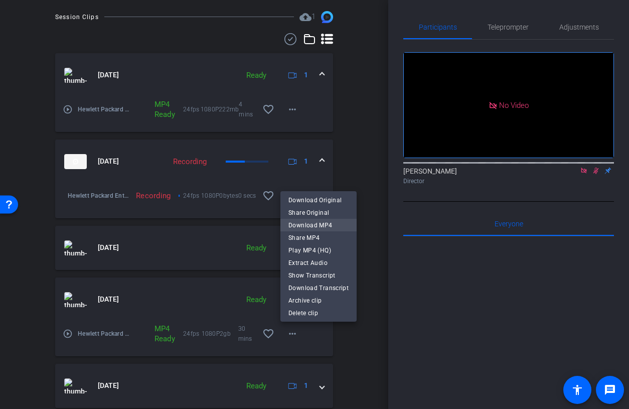
click at [320, 226] on span "Download MP4" at bounding box center [318, 225] width 60 height 12
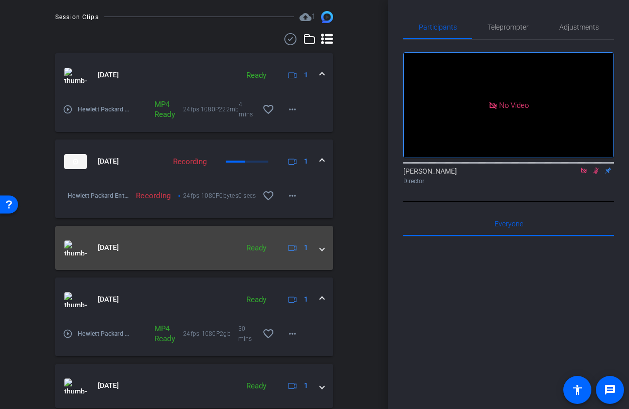
click at [320, 248] on span at bounding box center [322, 247] width 4 height 11
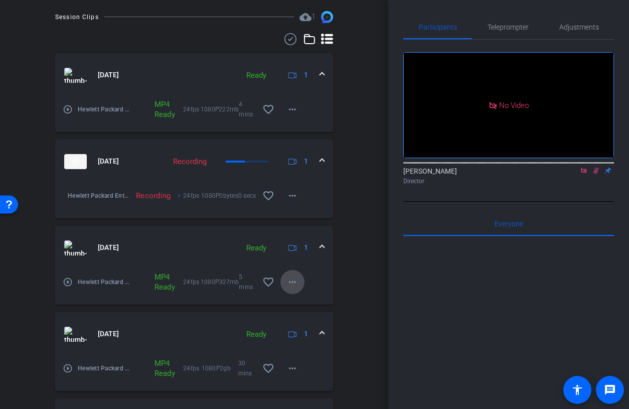
click at [296, 281] on mat-icon "more_horiz" at bounding box center [292, 282] width 12 height 12
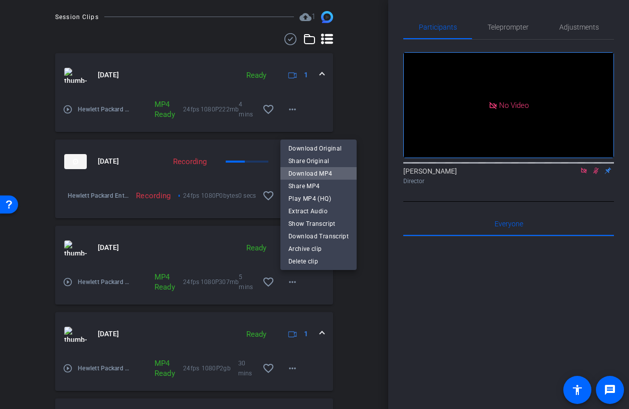
click at [334, 172] on span "Download MP4" at bounding box center [318, 173] width 60 height 12
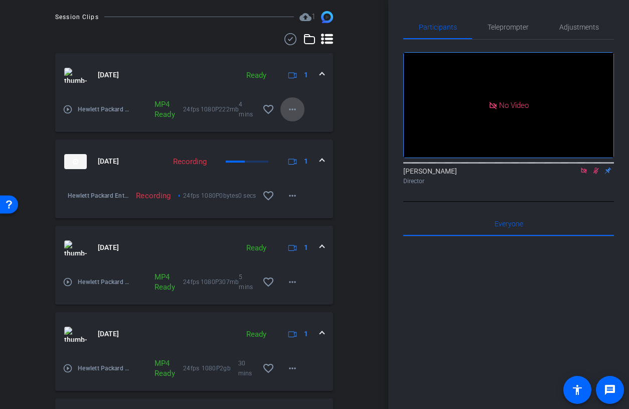
click at [302, 109] on span at bounding box center [292, 109] width 24 height 24
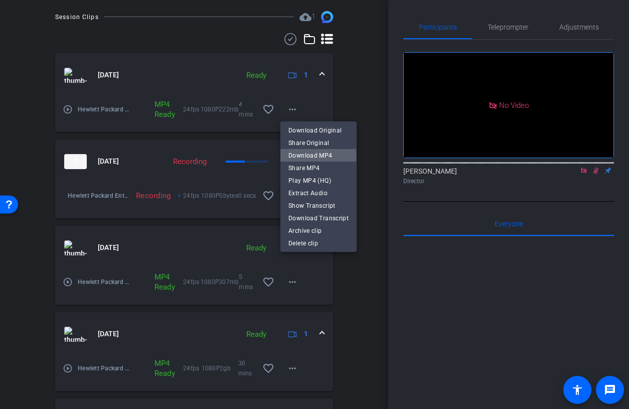
click at [315, 157] on span "Download MP4" at bounding box center [318, 155] width 60 height 12
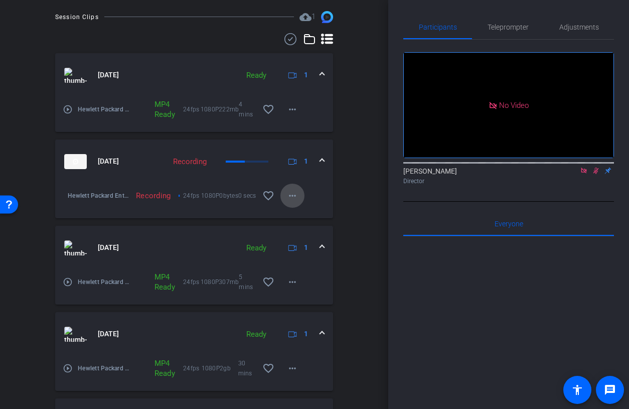
click at [296, 193] on mat-icon "more_horiz" at bounding box center [292, 195] width 12 height 12
click at [297, 189] on div at bounding box center [314, 204] width 629 height 409
click at [153, 193] on div "Recording" at bounding box center [153, 195] width 45 height 10
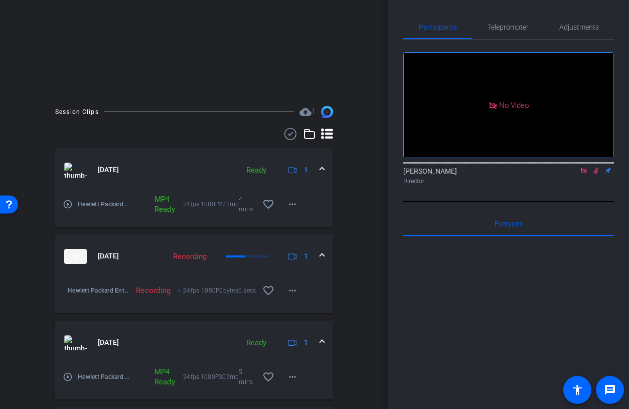
scroll to position [254, 0]
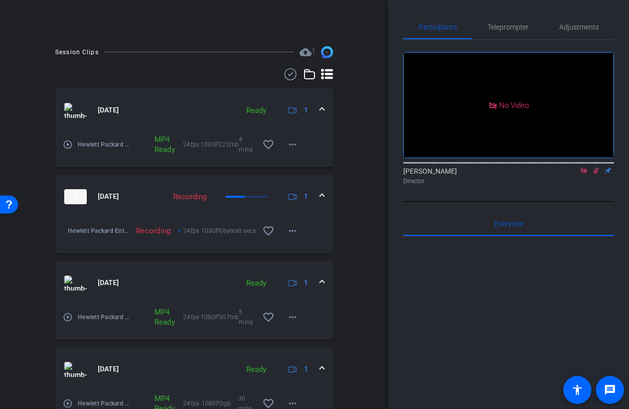
click at [141, 219] on div "Recording 24fps 1080P 0bytes 0 secs favorite_border more_horiz" at bounding box center [217, 231] width 173 height 24
click at [108, 205] on mat-expansion-panel-header "[DATE] Recording 1" at bounding box center [194, 196] width 278 height 44
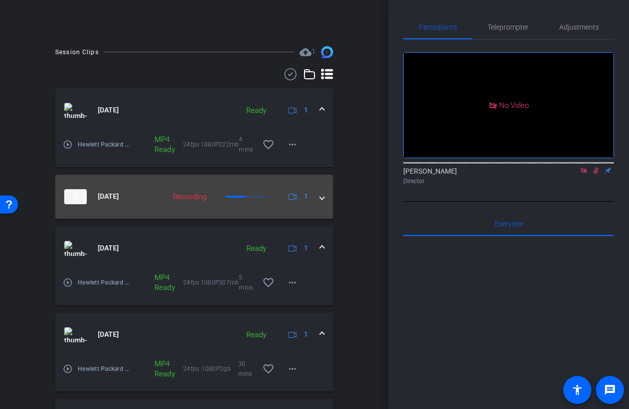
click at [302, 207] on mat-expansion-panel-header "[DATE] Recording 1" at bounding box center [194, 196] width 278 height 44
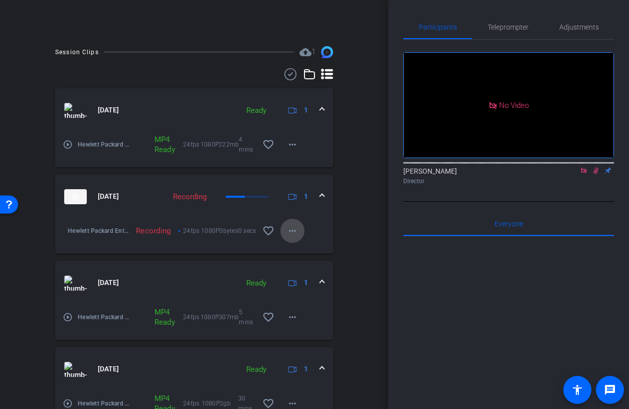
click at [294, 225] on mat-icon "more_horiz" at bounding box center [292, 231] width 12 height 12
click at [297, 246] on span "Pause Upload" at bounding box center [308, 252] width 41 height 12
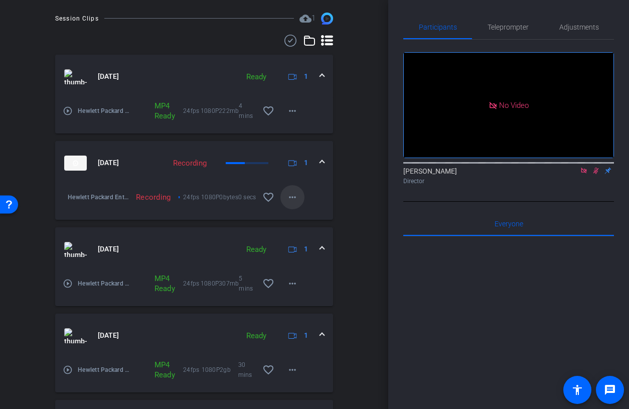
scroll to position [207, 0]
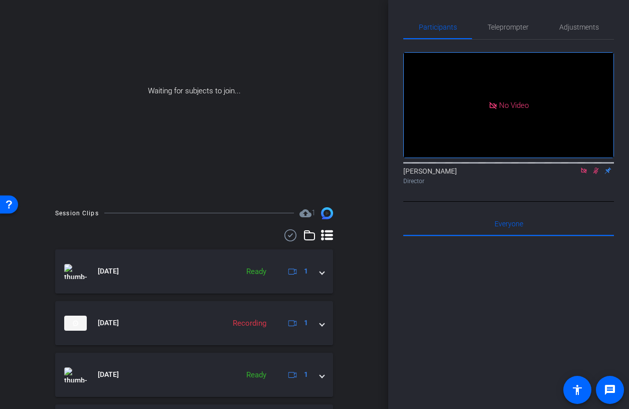
scroll to position [220, 0]
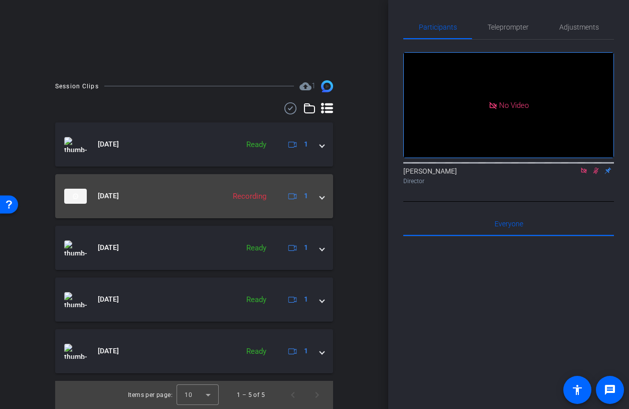
click at [207, 215] on mat-expansion-panel-header "[DATE] Recording 1" at bounding box center [194, 196] width 278 height 44
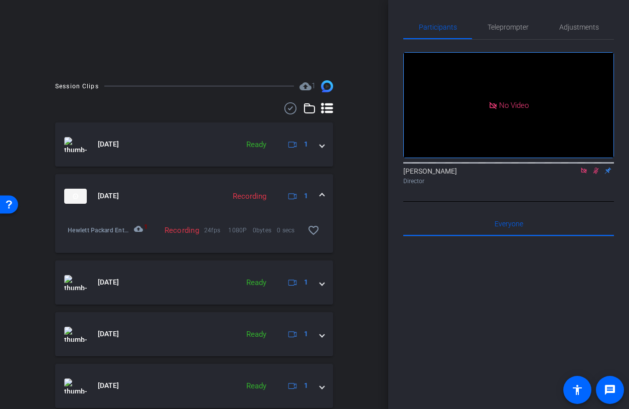
click at [137, 226] on mat-icon "cloud_upload" at bounding box center [140, 230] width 12 height 12
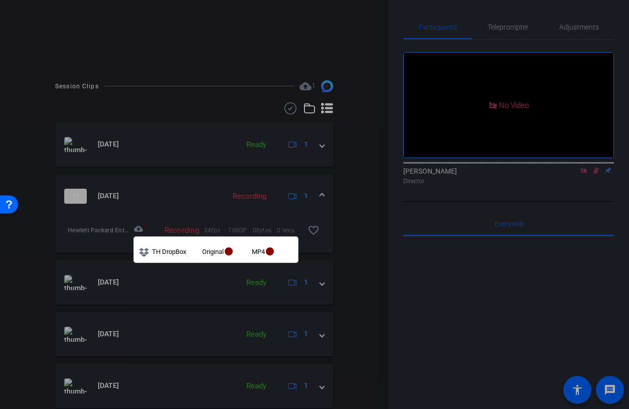
click at [156, 195] on div at bounding box center [314, 204] width 629 height 409
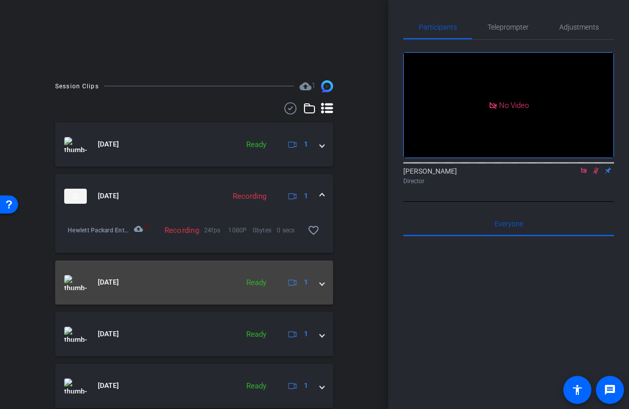
click at [323, 283] on span at bounding box center [322, 282] width 4 height 11
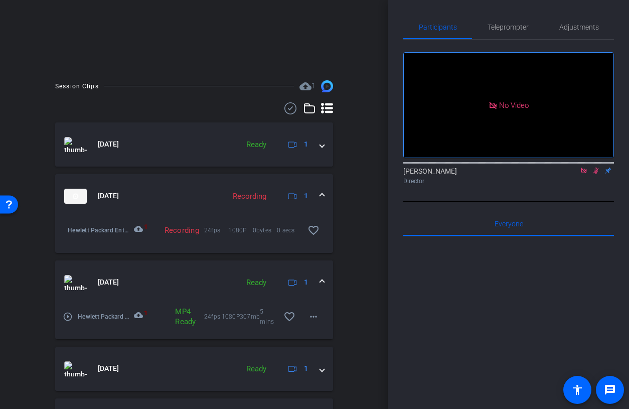
click at [322, 284] on span at bounding box center [322, 282] width 4 height 11
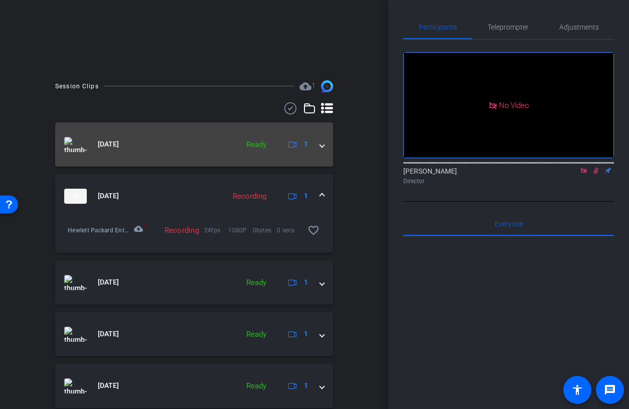
click at [315, 142] on div "[DATE] Ready 1" at bounding box center [192, 144] width 256 height 15
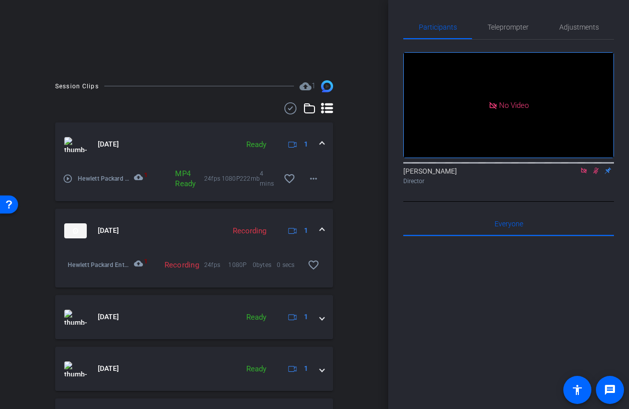
click at [315, 142] on div "[DATE] Ready 1" at bounding box center [192, 144] width 256 height 15
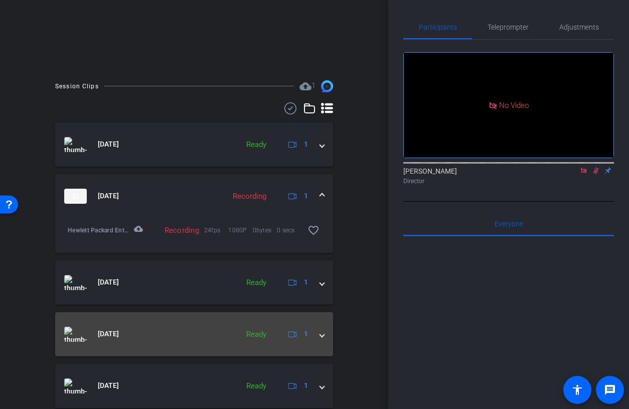
click at [227, 340] on mat-panel-title "[DATE]" at bounding box center [148, 333] width 169 height 15
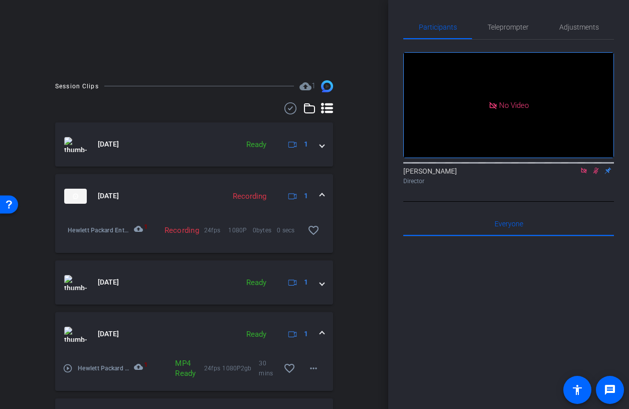
scroll to position [289, 0]
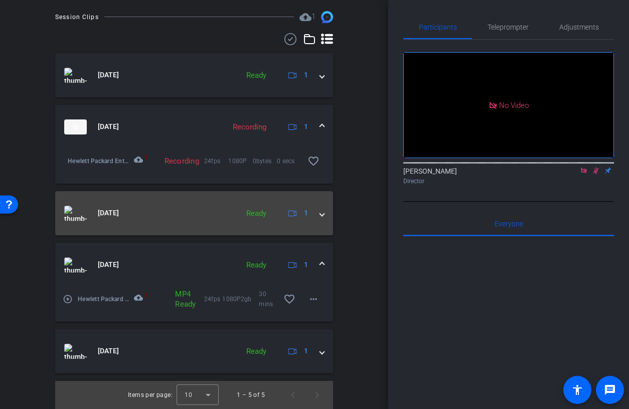
click at [240, 225] on mat-expansion-panel-header "Aug 11, 2025 Ready 1" at bounding box center [194, 213] width 278 height 44
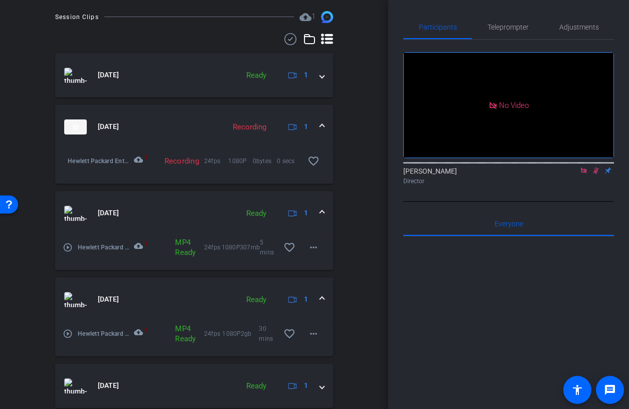
click at [239, 222] on mat-expansion-panel-header "Aug 11, 2025 Ready 1" at bounding box center [194, 213] width 278 height 44
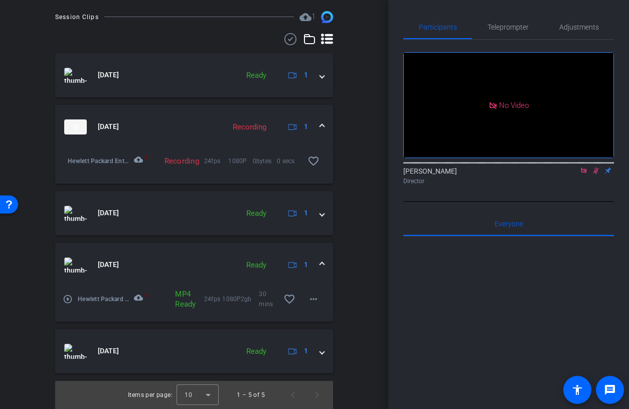
click at [225, 258] on mat-panel-title "[DATE]" at bounding box center [148, 264] width 169 height 15
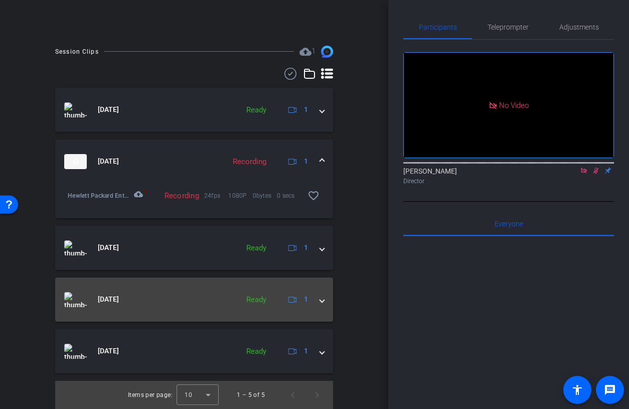
scroll to position [255, 0]
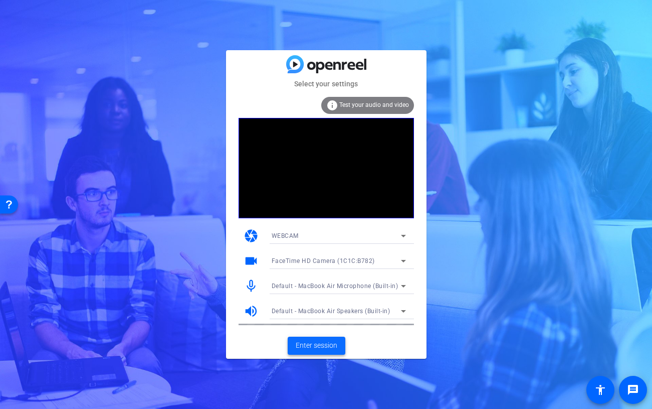
click at [311, 338] on span at bounding box center [317, 345] width 58 height 24
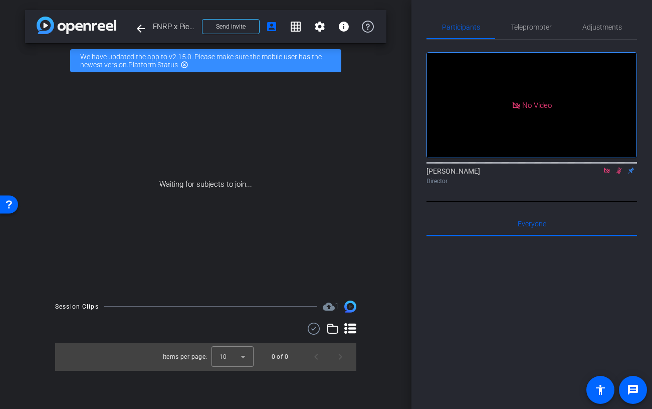
click at [606, 174] on icon at bounding box center [607, 170] width 8 height 7
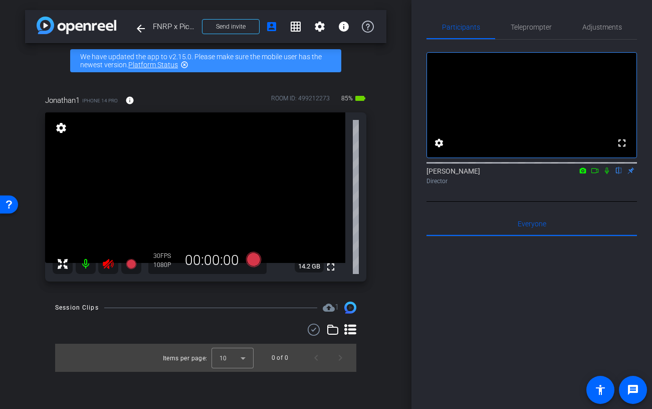
click at [107, 267] on icon at bounding box center [108, 264] width 12 height 12
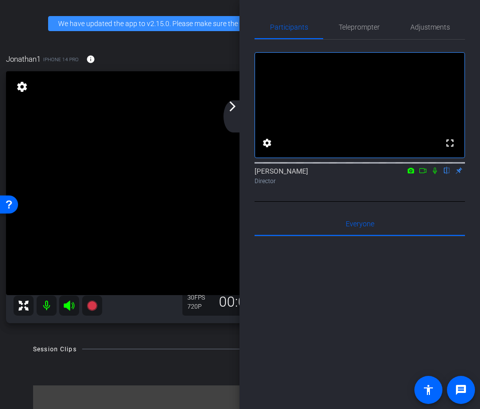
click at [230, 115] on div "arrow_back_ios_new arrow_forward_ios" at bounding box center [234, 116] width 21 height 32
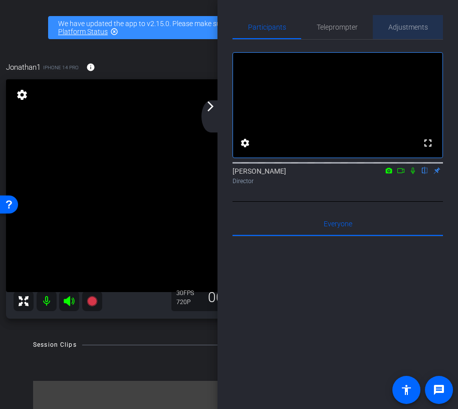
click at [406, 29] on span "Adjustments" at bounding box center [409, 27] width 40 height 7
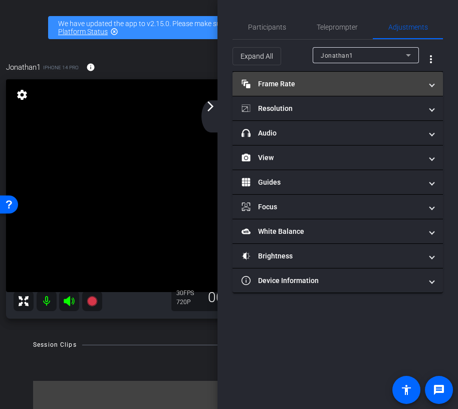
click at [364, 87] on mat-panel-title "Frame Rate Frame Rate" at bounding box center [332, 84] width 180 height 11
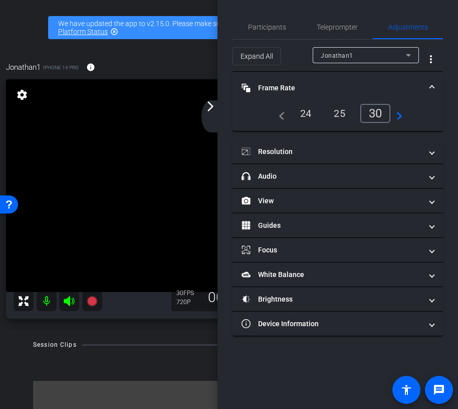
click at [304, 114] on div "24" at bounding box center [306, 113] width 27 height 17
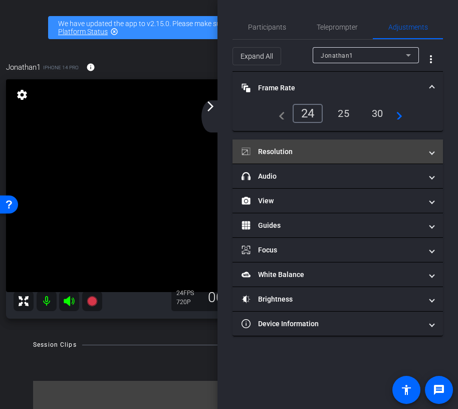
click at [323, 153] on mat-panel-title "Resolution" at bounding box center [332, 151] width 180 height 11
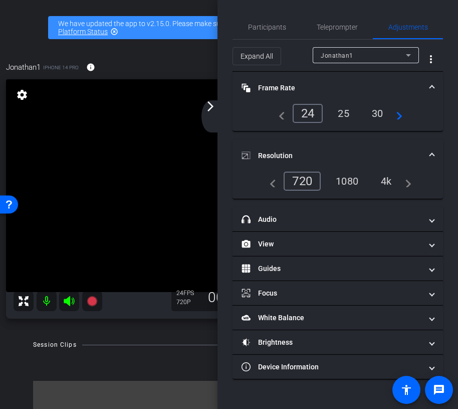
click at [355, 188] on div "1080" at bounding box center [347, 180] width 38 height 17
click at [354, 150] on mat-expansion-panel-header "Resolution" at bounding box center [338, 155] width 211 height 32
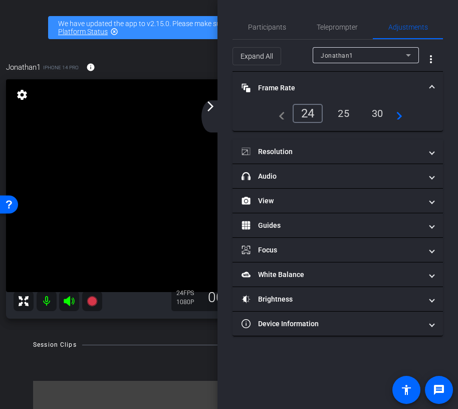
click at [346, 89] on mat-panel-title "Frame Rate Frame Rate" at bounding box center [332, 88] width 180 height 11
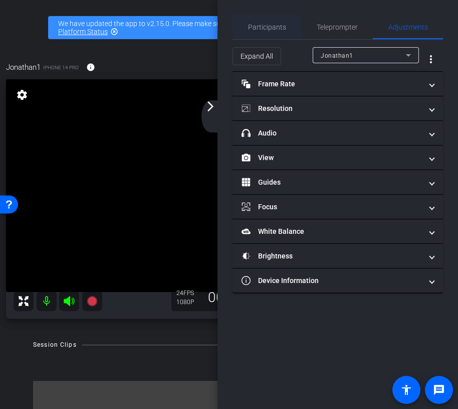
click at [273, 39] on span "Participants" at bounding box center [267, 27] width 38 height 24
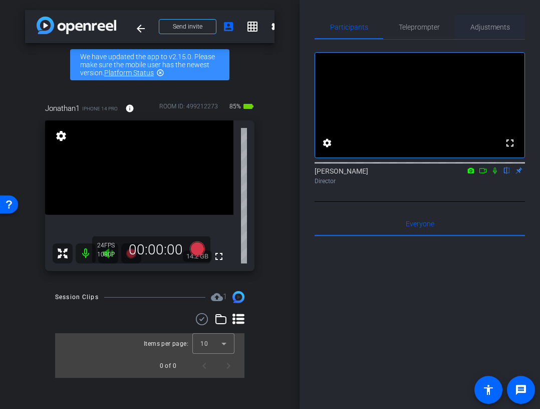
click at [495, 24] on span "Adjustments" at bounding box center [491, 27] width 40 height 7
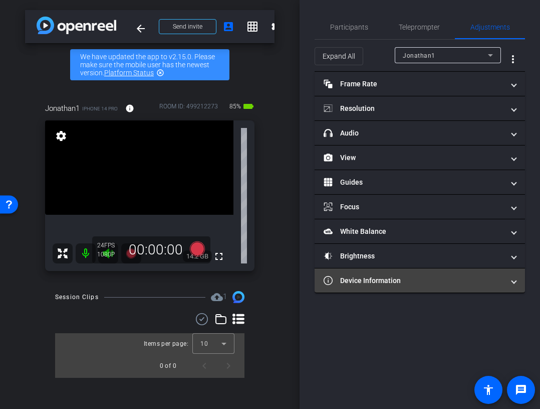
click at [435, 282] on mat-panel-title "Device Information" at bounding box center [414, 280] width 180 height 11
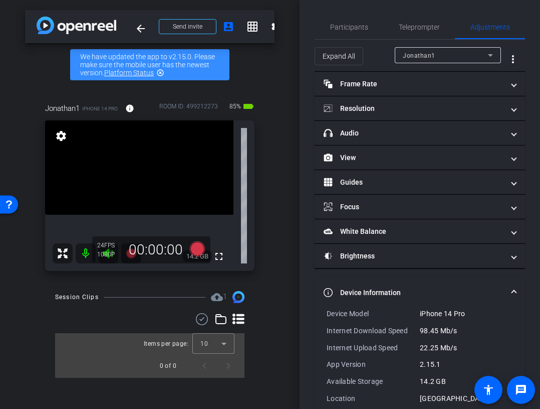
scroll to position [18, 0]
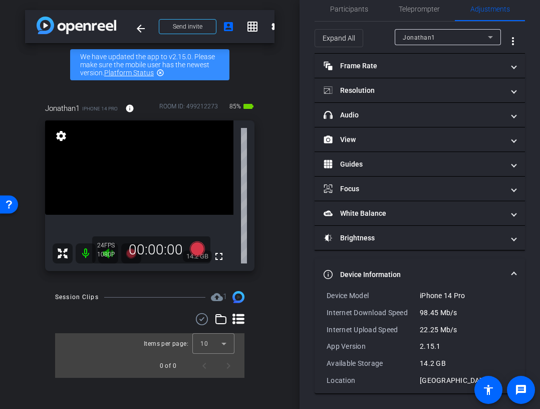
click at [434, 266] on mat-expansion-panel-header "Device Information" at bounding box center [420, 274] width 211 height 32
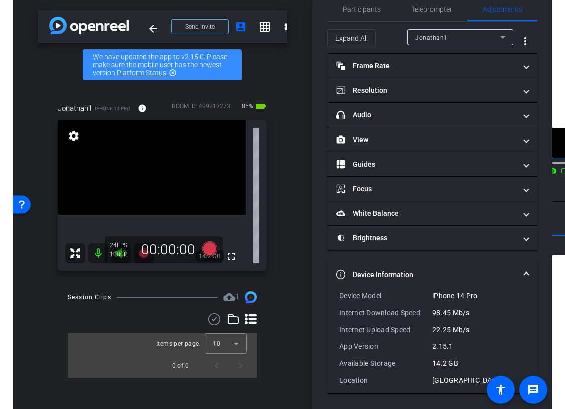
scroll to position [0, 0]
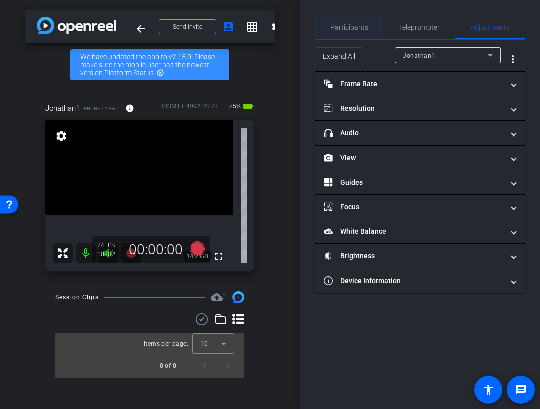
click at [338, 31] on span "Participants" at bounding box center [349, 27] width 38 height 24
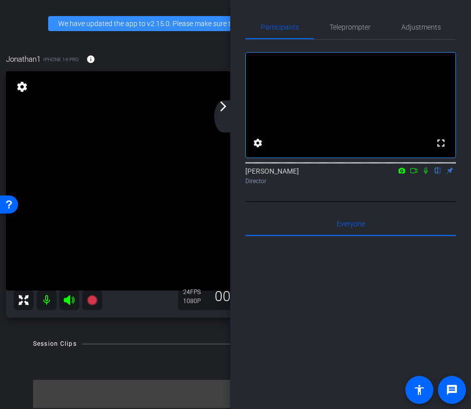
click at [219, 111] on mat-icon "arrow_forward_ios" at bounding box center [223, 106] width 12 height 12
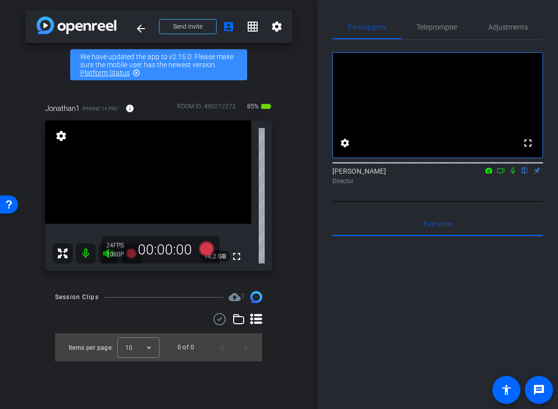
click at [502, 174] on icon at bounding box center [501, 170] width 8 height 7
click at [205, 254] on icon at bounding box center [206, 248] width 15 height 15
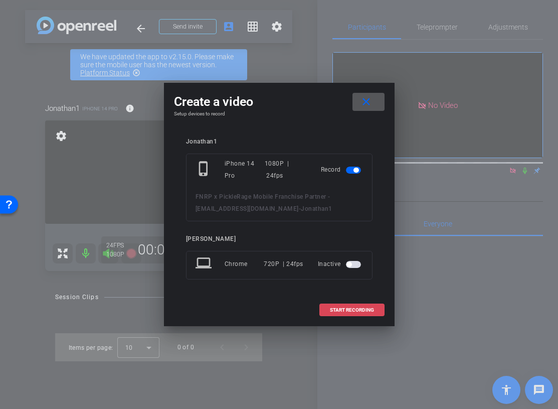
click at [337, 300] on span at bounding box center [352, 310] width 64 height 24
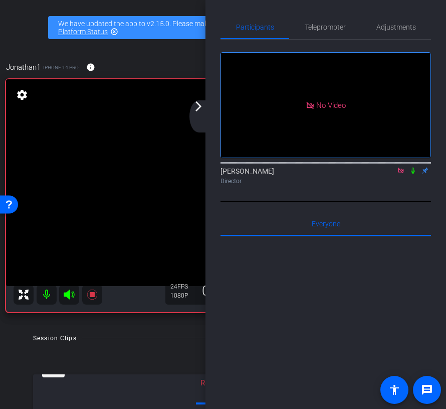
click at [198, 114] on div "arrow_back_ios_new arrow_forward_ios" at bounding box center [199, 116] width 21 height 32
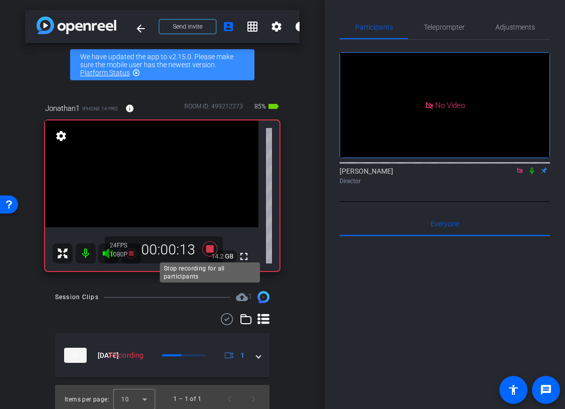
click at [207, 247] on icon at bounding box center [210, 248] width 15 height 15
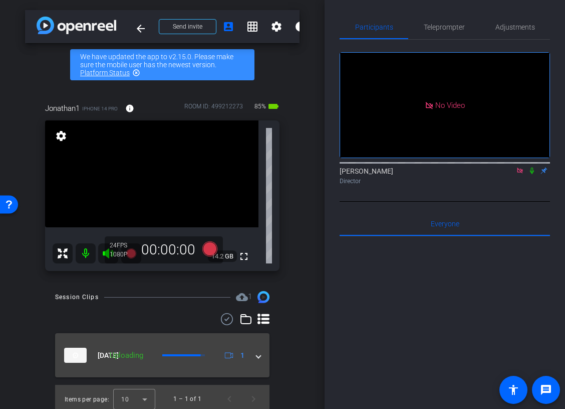
click at [260, 357] on span at bounding box center [259, 355] width 4 height 11
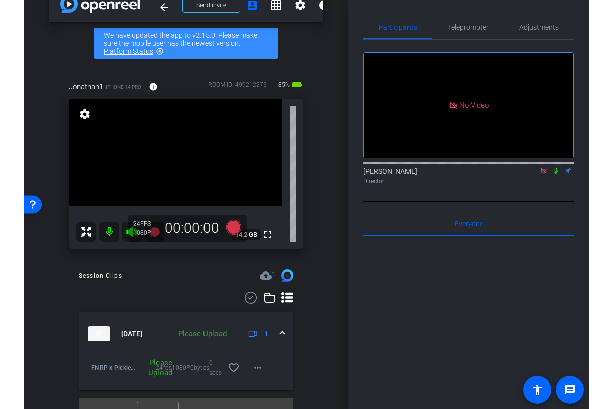
scroll to position [39, 0]
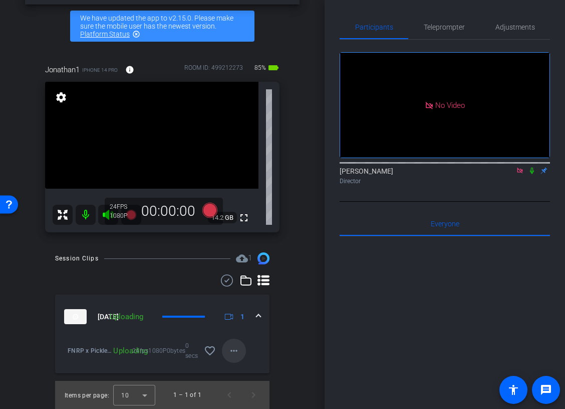
click at [241, 356] on span at bounding box center [234, 350] width 24 height 24
click at [290, 318] on div at bounding box center [282, 204] width 565 height 409
click at [235, 346] on mat-icon "more_horiz" at bounding box center [234, 350] width 12 height 12
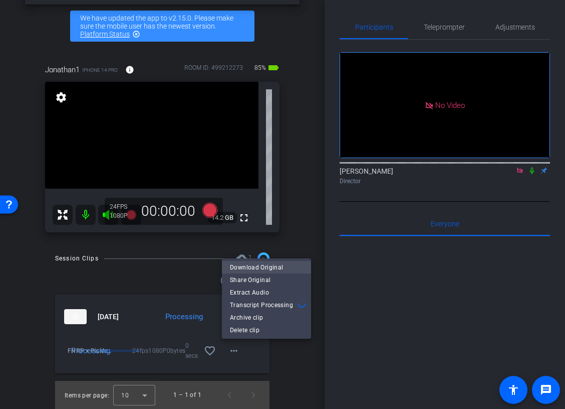
click at [271, 265] on span "Download Original" at bounding box center [266, 267] width 73 height 12
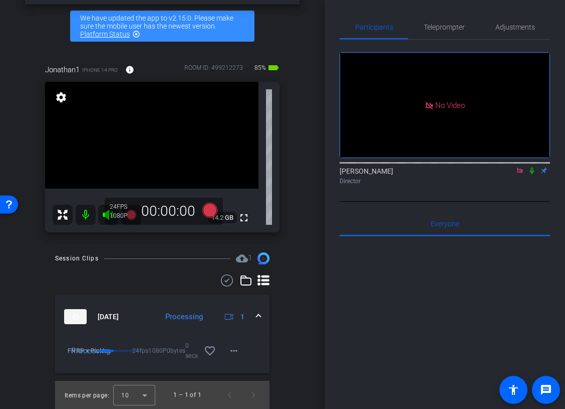
click at [533, 174] on icon at bounding box center [532, 170] width 8 height 7
click at [532, 174] on icon at bounding box center [532, 170] width 8 height 7
click at [533, 174] on icon at bounding box center [532, 170] width 8 height 7
click at [520, 174] on icon at bounding box center [520, 170] width 8 height 7
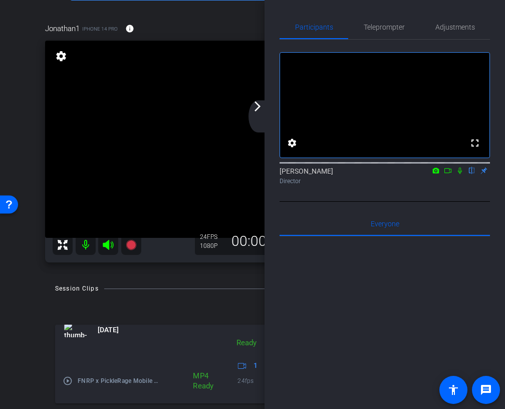
click at [449, 175] on mat-icon at bounding box center [448, 170] width 12 height 9
click at [252, 109] on mat-icon "arrow_forward_ios" at bounding box center [258, 106] width 12 height 12
click at [252, 109] on video at bounding box center [242, 139] width 394 height 197
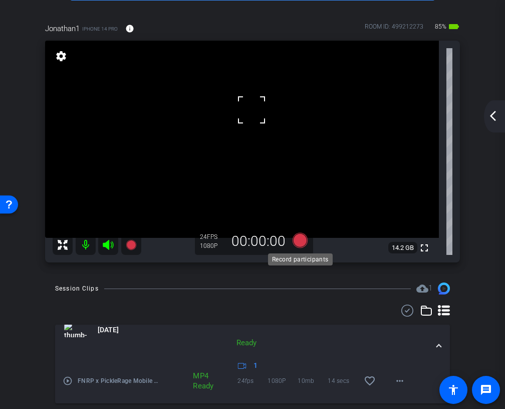
click at [303, 241] on icon at bounding box center [300, 240] width 15 height 15
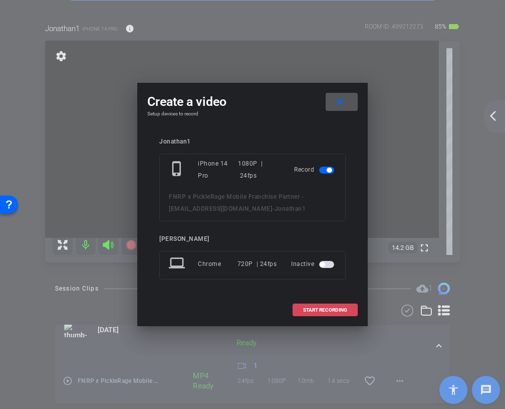
click at [324, 304] on span at bounding box center [325, 310] width 64 height 24
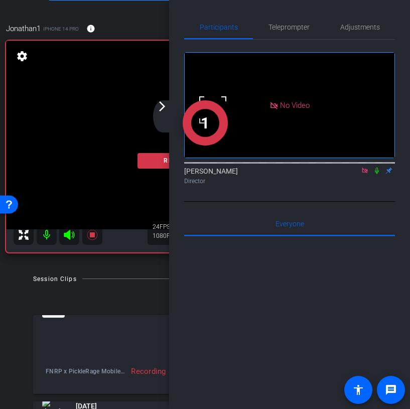
click at [162, 111] on mat-icon "arrow_forward_ios" at bounding box center [162, 106] width 12 height 12
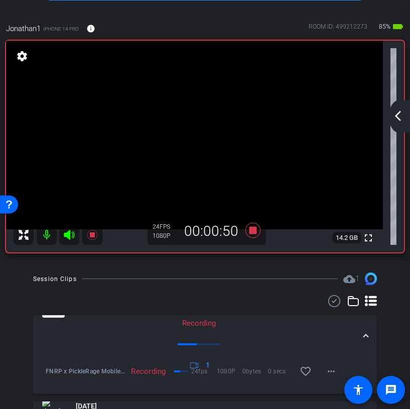
click at [396, 113] on mat-icon "arrow_back_ios_new" at bounding box center [398, 116] width 12 height 12
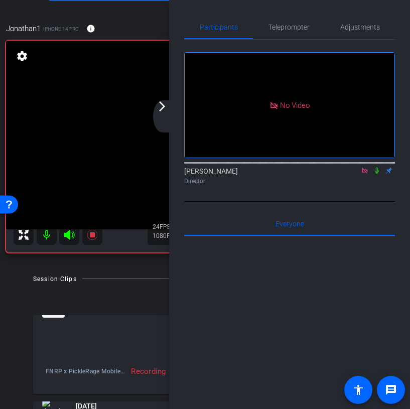
click at [365, 174] on icon at bounding box center [364, 170] width 8 height 7
click at [158, 117] on div "arrow_back_ios_new arrow_forward_ios" at bounding box center [163, 116] width 21 height 32
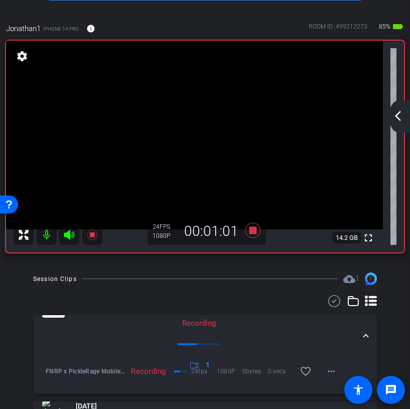
click at [406, 110] on div "arrow_back_ios_new arrow_forward_ios" at bounding box center [399, 116] width 21 height 32
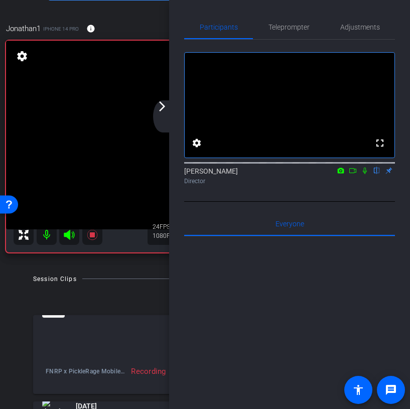
click at [354, 174] on icon at bounding box center [352, 170] width 8 height 7
click at [157, 109] on mat-icon "arrow_forward_ios" at bounding box center [162, 106] width 12 height 12
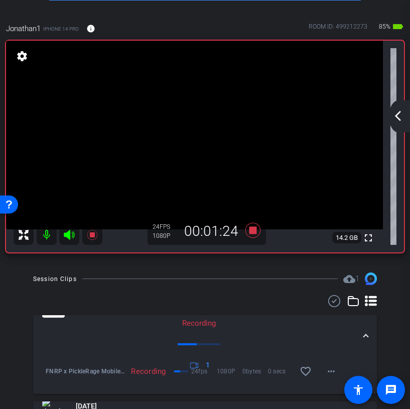
click at [397, 120] on mat-icon "arrow_back_ios_new" at bounding box center [398, 116] width 12 height 12
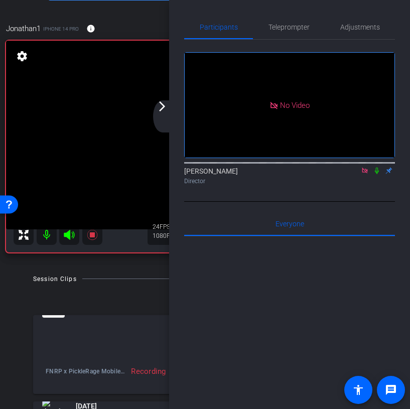
click at [376, 174] on icon at bounding box center [376, 170] width 8 height 7
click at [377, 174] on icon at bounding box center [377, 170] width 6 height 7
click at [376, 174] on icon at bounding box center [376, 170] width 8 height 7
click at [163, 112] on div "arrow_back_ios_new arrow_forward_ios" at bounding box center [163, 116] width 21 height 32
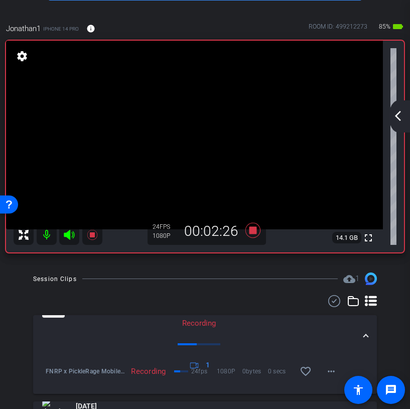
click at [397, 116] on mat-icon "arrow_back_ios_new" at bounding box center [398, 116] width 12 height 12
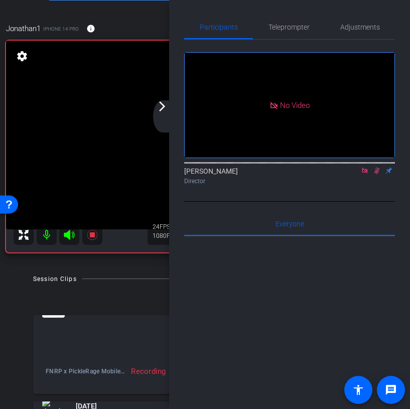
click at [377, 166] on div at bounding box center [289, 162] width 211 height 8
click at [377, 174] on icon at bounding box center [376, 170] width 8 height 7
click at [167, 115] on div "arrow_back_ios_new arrow_forward_ios" at bounding box center [163, 116] width 21 height 32
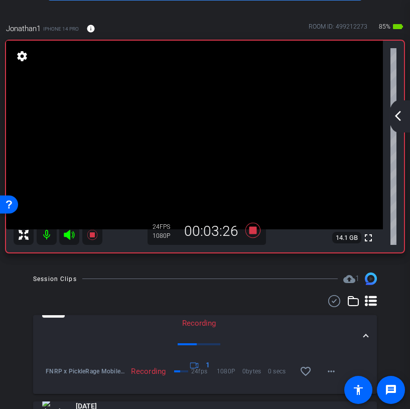
click at [398, 120] on mat-icon "arrow_back_ios_new" at bounding box center [398, 116] width 12 height 12
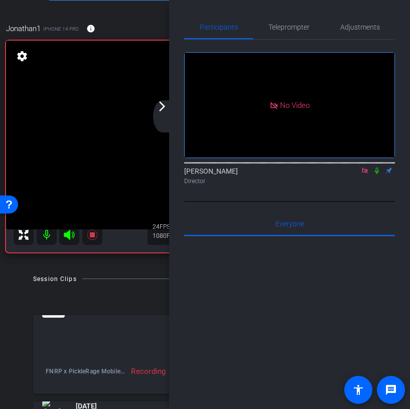
click at [376, 174] on icon at bounding box center [376, 170] width 8 height 7
click at [376, 174] on icon at bounding box center [377, 170] width 6 height 7
click at [376, 174] on icon at bounding box center [376, 170] width 8 height 7
click at [165, 107] on mat-icon "arrow_forward_ios" at bounding box center [162, 106] width 12 height 12
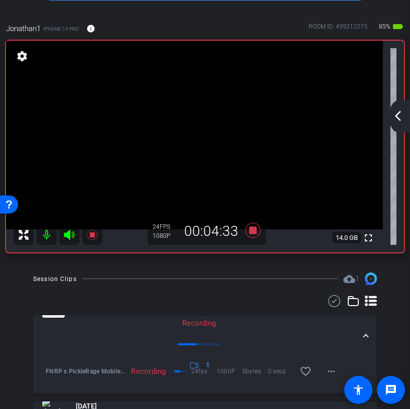
click at [401, 116] on mat-icon "arrow_back_ios_new" at bounding box center [398, 116] width 12 height 12
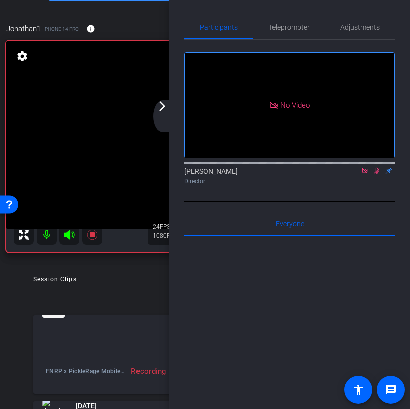
click at [164, 110] on mat-icon "arrow_forward_ios" at bounding box center [162, 106] width 12 height 12
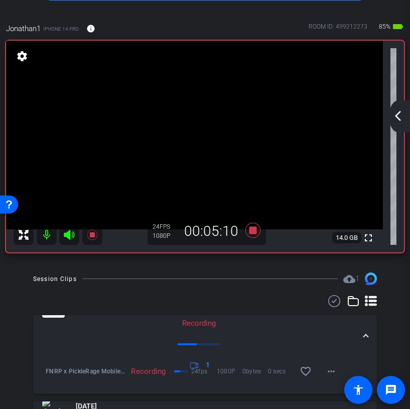
click at [398, 112] on mat-icon "arrow_back_ios_new" at bounding box center [398, 116] width 12 height 12
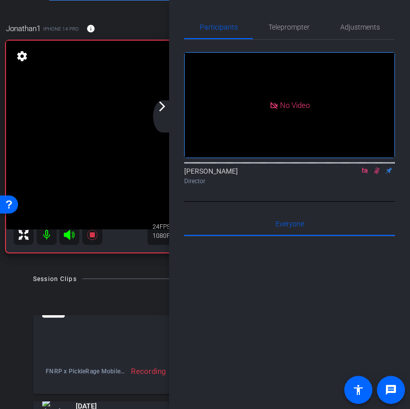
click at [378, 174] on icon at bounding box center [377, 170] width 6 height 7
click at [377, 174] on icon at bounding box center [376, 170] width 8 height 7
click at [162, 109] on mat-icon "arrow_forward_ios" at bounding box center [162, 106] width 12 height 12
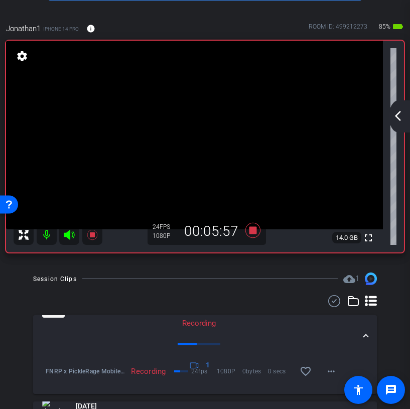
click at [401, 120] on mat-icon "arrow_back_ios_new" at bounding box center [398, 116] width 12 height 12
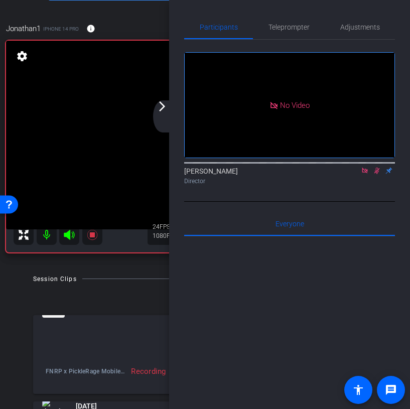
click at [375, 175] on mat-icon at bounding box center [376, 170] width 12 height 9
click at [377, 174] on icon at bounding box center [376, 170] width 4 height 7
click at [168, 115] on div "arrow_back_ios_new arrow_forward_ios" at bounding box center [163, 116] width 21 height 32
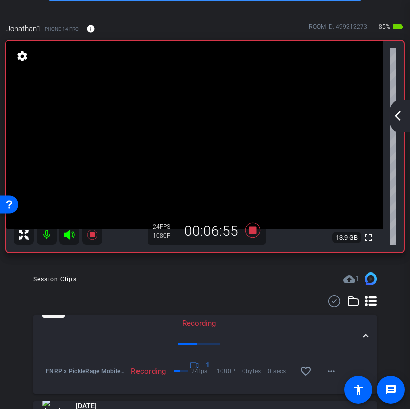
click at [399, 111] on mat-icon "arrow_back_ios_new" at bounding box center [398, 116] width 12 height 12
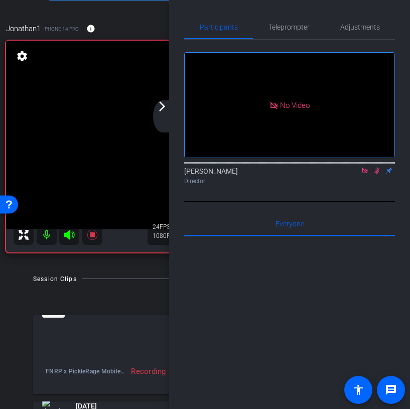
click at [374, 174] on icon at bounding box center [376, 170] width 8 height 7
click at [362, 174] on icon at bounding box center [364, 170] width 8 height 7
click at [166, 113] on div "arrow_back_ios_new arrow_forward_ios" at bounding box center [163, 116] width 21 height 32
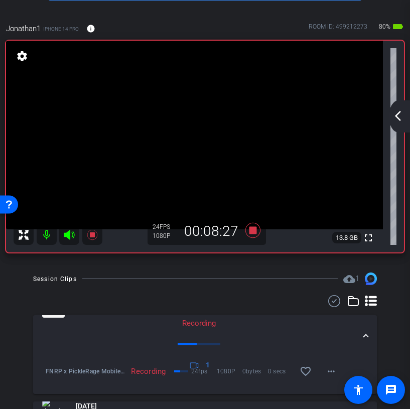
click at [397, 115] on mat-icon "arrow_back_ios_new" at bounding box center [398, 116] width 12 height 12
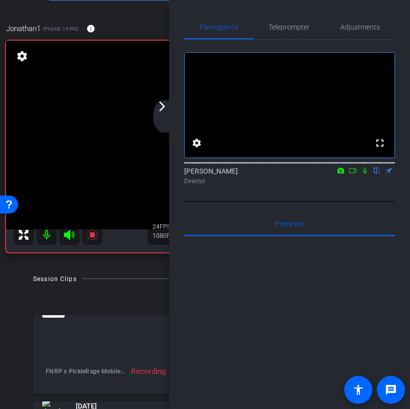
click at [353, 173] on icon at bounding box center [352, 170] width 7 height 5
click at [378, 174] on icon at bounding box center [376, 170] width 8 height 7
click at [165, 115] on div "arrow_back_ios_new arrow_forward_ios" at bounding box center [163, 116] width 21 height 32
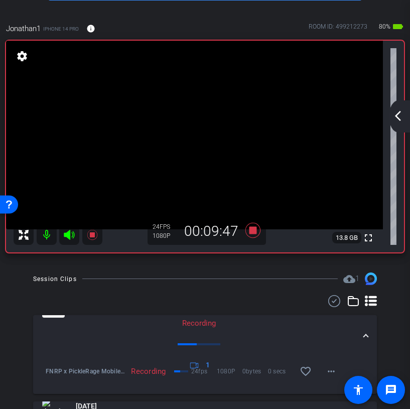
click at [395, 117] on mat-icon "arrow_back_ios_new" at bounding box center [398, 116] width 12 height 12
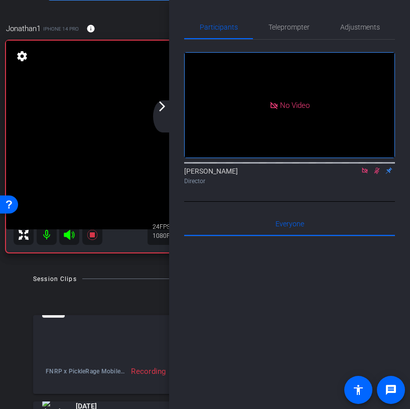
click at [377, 174] on icon at bounding box center [376, 170] width 8 height 7
click at [164, 113] on div "arrow_back_ios_new arrow_forward_ios" at bounding box center [163, 116] width 21 height 32
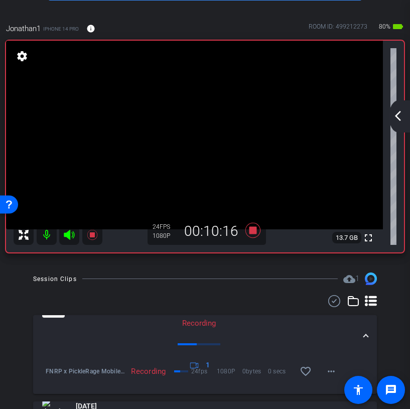
click at [400, 112] on mat-icon "arrow_back_ios_new" at bounding box center [398, 116] width 12 height 12
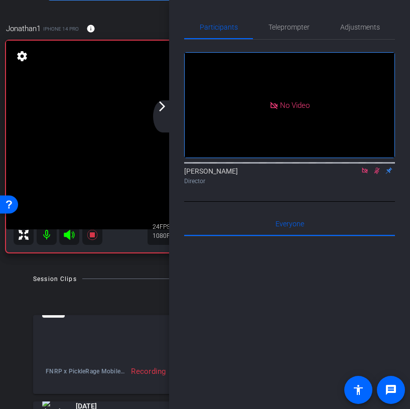
click at [376, 174] on icon at bounding box center [377, 170] width 6 height 7
click at [378, 174] on icon at bounding box center [376, 170] width 8 height 7
click at [161, 110] on mat-icon "arrow_forward_ios" at bounding box center [162, 106] width 12 height 12
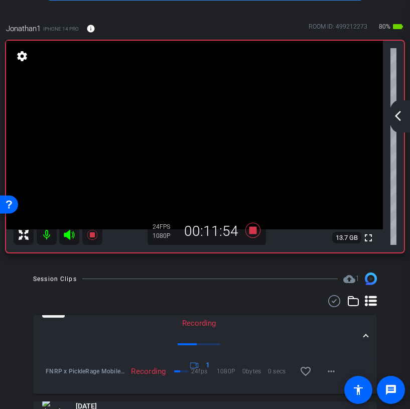
click at [396, 117] on mat-icon "arrow_back_ios_new" at bounding box center [398, 116] width 12 height 12
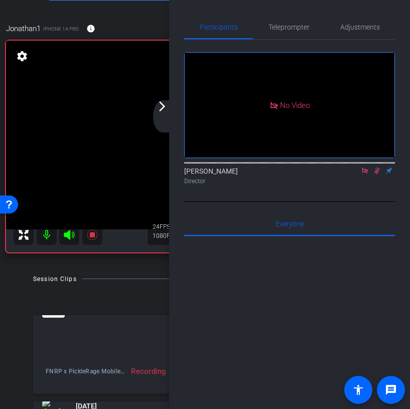
click at [376, 174] on icon at bounding box center [376, 170] width 8 height 7
click at [377, 174] on icon at bounding box center [376, 170] width 8 height 7
click at [159, 110] on mat-icon "arrow_forward_ios" at bounding box center [162, 106] width 12 height 12
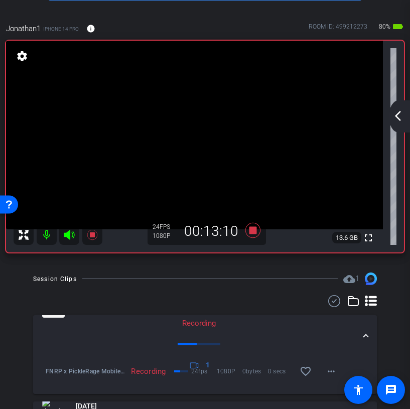
click at [399, 123] on div "arrow_back_ios_new arrow_forward_ios" at bounding box center [399, 116] width 21 height 32
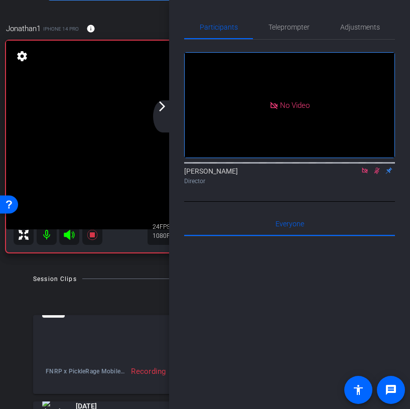
click at [377, 174] on icon at bounding box center [376, 170] width 8 height 7
click at [162, 111] on mat-icon "arrow_forward_ios" at bounding box center [162, 106] width 12 height 12
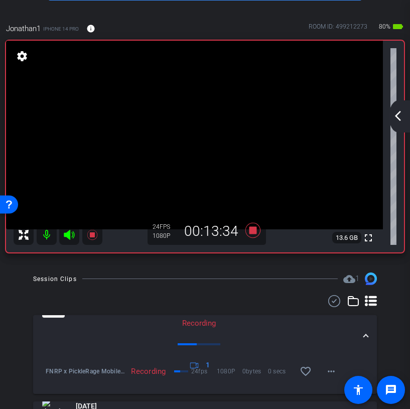
click at [396, 122] on div "arrow_back_ios_new arrow_forward_ios" at bounding box center [399, 116] width 21 height 32
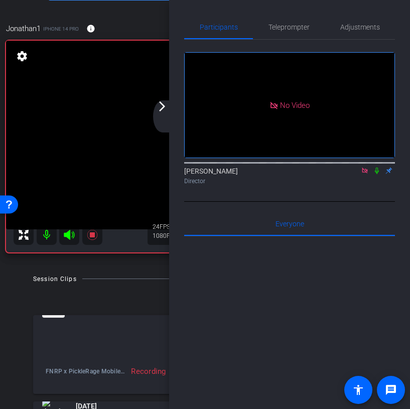
click at [375, 174] on icon at bounding box center [376, 170] width 8 height 7
click at [159, 104] on mat-icon "arrow_forward_ios" at bounding box center [162, 106] width 12 height 12
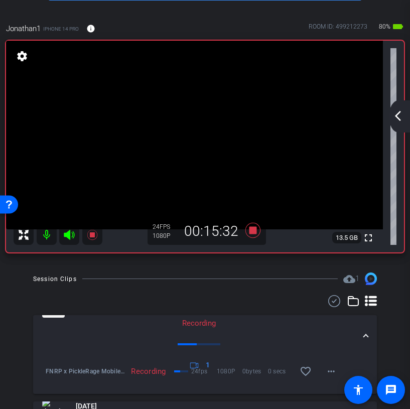
click at [396, 123] on div "arrow_back_ios_new arrow_forward_ios" at bounding box center [399, 116] width 21 height 32
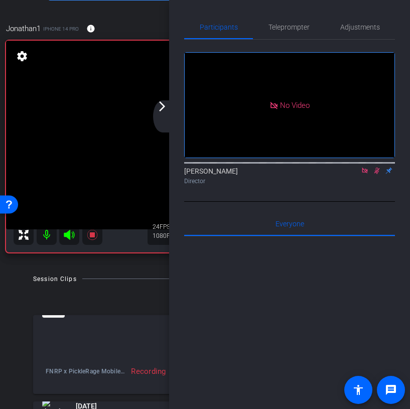
click at [376, 174] on icon at bounding box center [377, 170] width 6 height 7
click at [366, 173] on icon at bounding box center [364, 170] width 6 height 6
click at [165, 115] on div "arrow_back_ios_new arrow_forward_ios" at bounding box center [163, 116] width 21 height 32
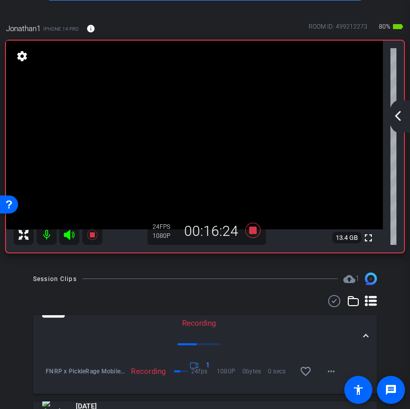
click at [394, 117] on mat-icon "arrow_back_ios_new" at bounding box center [398, 116] width 12 height 12
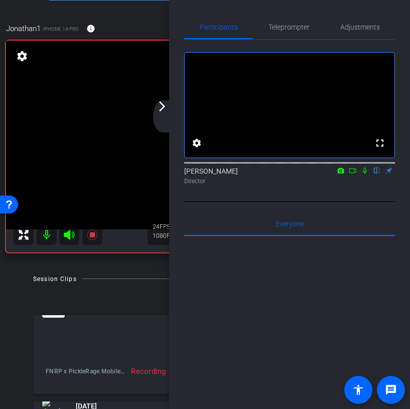
click at [349, 174] on icon at bounding box center [352, 170] width 8 height 7
click at [161, 103] on mat-icon "arrow_forward_ios" at bounding box center [162, 106] width 12 height 12
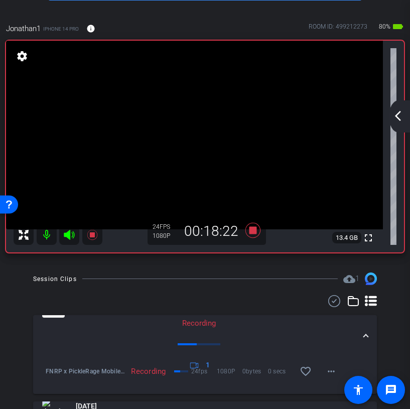
click at [402, 120] on mat-icon "arrow_back_ios_new" at bounding box center [398, 116] width 12 height 12
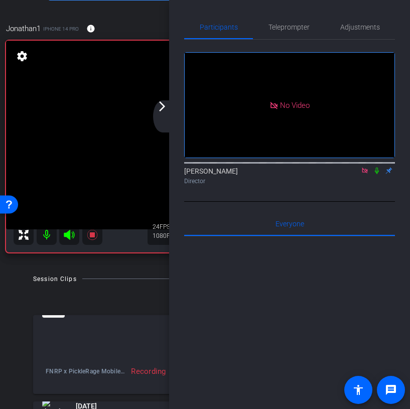
click at [375, 174] on icon at bounding box center [376, 170] width 8 height 7
click at [375, 175] on mat-icon at bounding box center [376, 170] width 12 height 9
click at [363, 173] on icon at bounding box center [364, 170] width 6 height 6
click at [364, 174] on icon at bounding box center [364, 170] width 8 height 7
click at [364, 174] on icon at bounding box center [365, 170] width 6 height 7
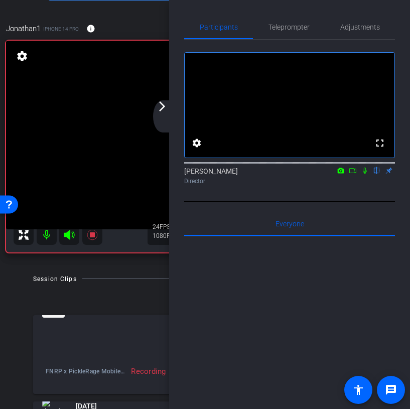
click at [355, 173] on icon at bounding box center [352, 170] width 7 height 5
click at [161, 107] on mat-icon "arrow_forward_ios" at bounding box center [162, 106] width 12 height 12
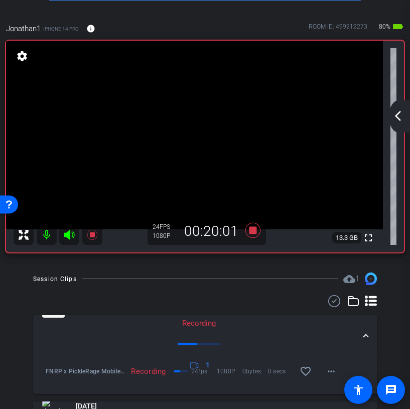
click at [406, 116] on div "arrow_back_ios_new arrow_forward_ios" at bounding box center [399, 116] width 21 height 32
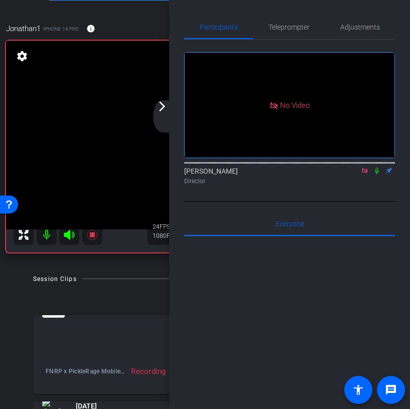
click at [378, 174] on icon at bounding box center [376, 170] width 8 height 7
click at [376, 174] on icon at bounding box center [376, 170] width 8 height 7
click at [377, 174] on icon at bounding box center [376, 170] width 8 height 7
click at [166, 114] on div "arrow_back_ios_new arrow_forward_ios" at bounding box center [163, 116] width 21 height 32
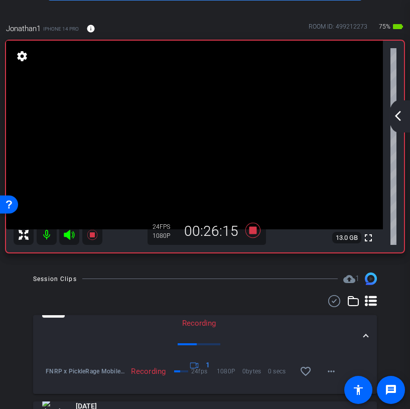
click at [398, 114] on mat-icon "arrow_back_ios_new" at bounding box center [398, 116] width 12 height 12
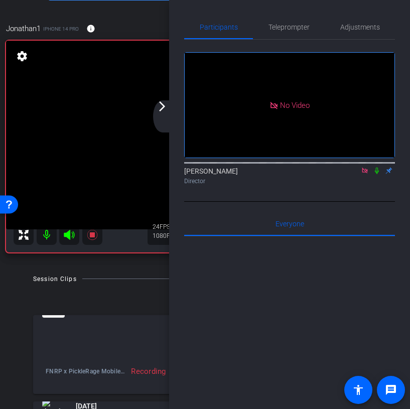
click at [376, 174] on icon at bounding box center [376, 170] width 8 height 7
click at [377, 174] on icon at bounding box center [376, 170] width 4 height 7
click at [377, 174] on icon at bounding box center [377, 170] width 6 height 7
click at [161, 109] on mat-icon "arrow_forward_ios" at bounding box center [162, 106] width 12 height 12
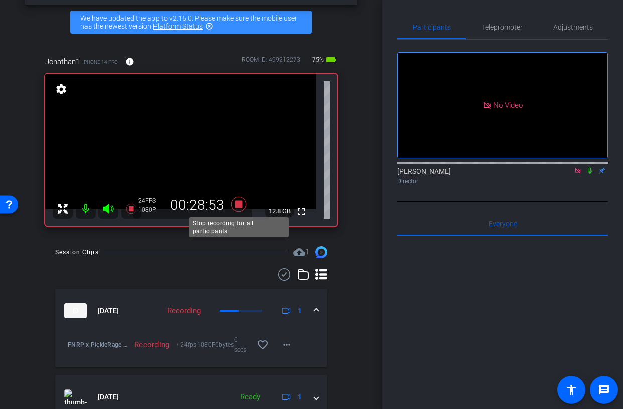
click at [238, 207] on icon at bounding box center [238, 204] width 15 height 15
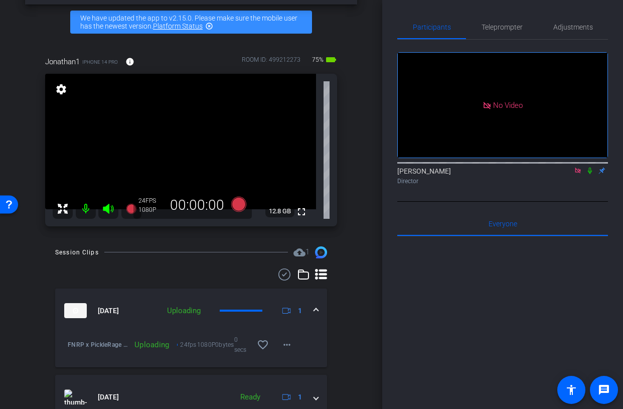
click at [576, 174] on icon at bounding box center [577, 170] width 8 height 7
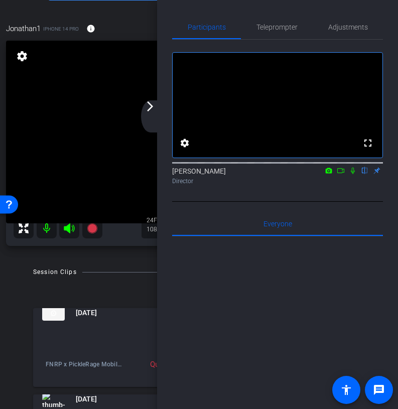
click at [151, 121] on div "arrow_back_ios_new arrow_forward_ios" at bounding box center [151, 116] width 21 height 32
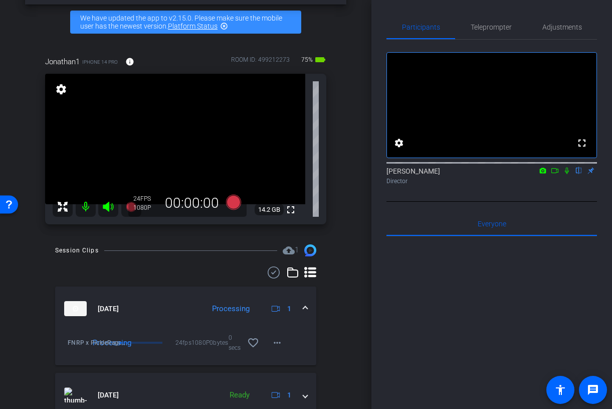
click at [557, 174] on icon at bounding box center [555, 170] width 8 height 7
click at [580, 174] on icon at bounding box center [579, 170] width 4 height 7
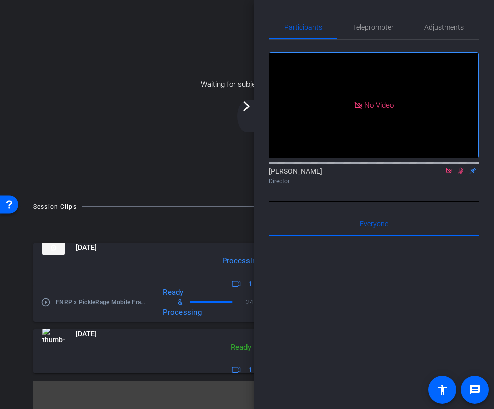
scroll to position [59, 0]
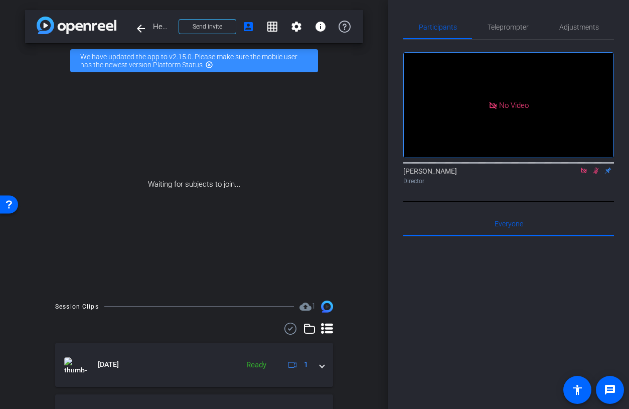
scroll to position [255, 0]
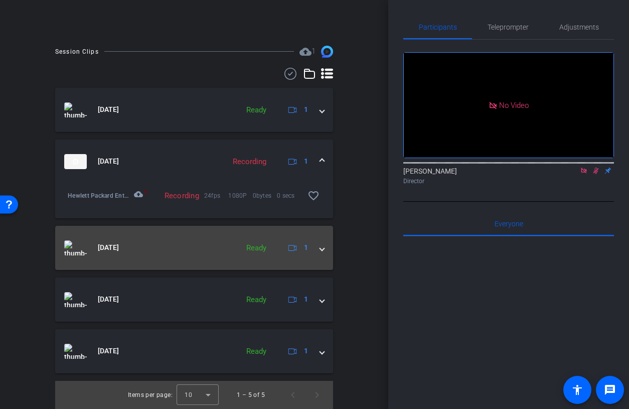
click at [210, 233] on mat-expansion-panel-header "[DATE] Ready 1" at bounding box center [194, 248] width 278 height 44
